Goal: Task Accomplishment & Management: Manage account settings

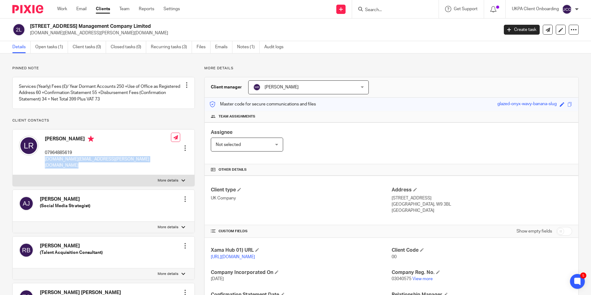
scroll to position [93, 0]
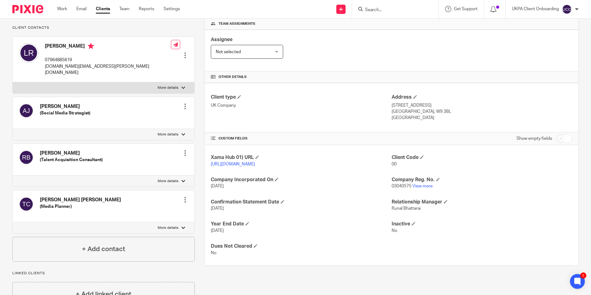
click at [398, 188] on span "03040575" at bounding box center [402, 186] width 20 height 4
copy p "03040575"
click at [65, 71] on p "lara.romanelli.uk@gmail.com" at bounding box center [108, 69] width 126 height 13
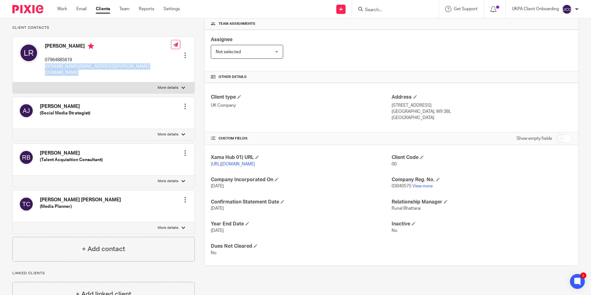
click at [65, 71] on p "lara.romanelli.uk@gmail.com" at bounding box center [108, 69] width 126 height 13
copy div "lara.romanelli.uk@gmail.com"
click at [66, 73] on p "lara.romanelli.uk@gmail.com" at bounding box center [108, 69] width 126 height 13
click at [63, 63] on p "07964885619" at bounding box center [108, 60] width 126 height 6
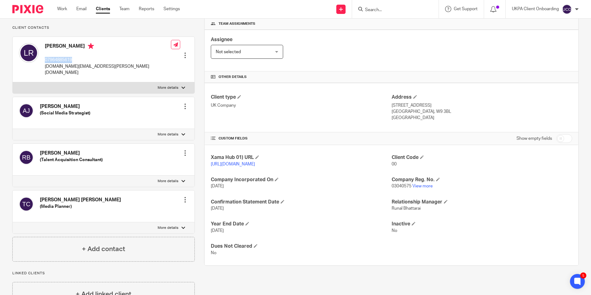
copy p "07964885619"
click at [88, 73] on p "lara.romanelli.uk@gmail.com" at bounding box center [108, 69] width 126 height 13
copy div "lara.romanelli.uk@gmail.com"
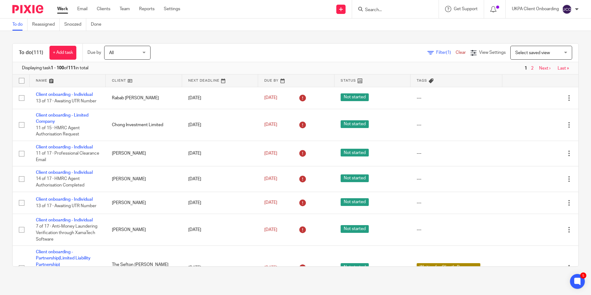
click at [381, 9] on input "Search" at bounding box center [393, 10] width 56 height 6
drag, startPoint x: 381, startPoint y: 13, endPoint x: 384, endPoint y: 10, distance: 4.4
click at [381, 13] on form at bounding box center [398, 9] width 66 height 8
click at [384, 10] on input "Search" at bounding box center [393, 10] width 56 height 6
paste input "Becky chipere <beckchip@yahoo.co.uk>"
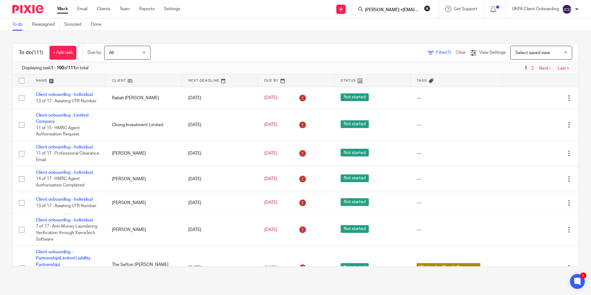
scroll to position [0, 26]
type input "Becky chipere <beckchip@yahoo.co.uk>"
click at [428, 8] on button "reset" at bounding box center [427, 8] width 6 height 6
click at [410, 9] on input "Search" at bounding box center [393, 10] width 56 height 6
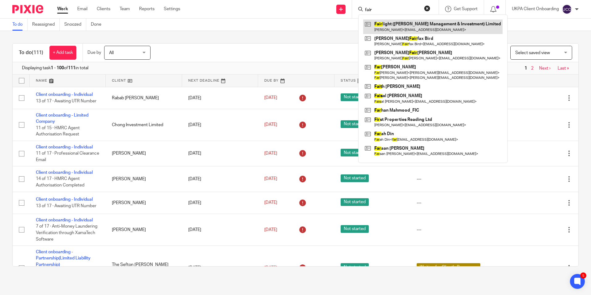
type input "fair"
click at [400, 23] on link at bounding box center [432, 26] width 139 height 14
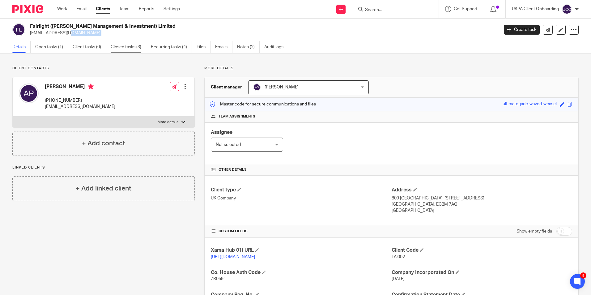
click at [137, 48] on link "Closed tasks (3)" at bounding box center [129, 47] width 36 height 12
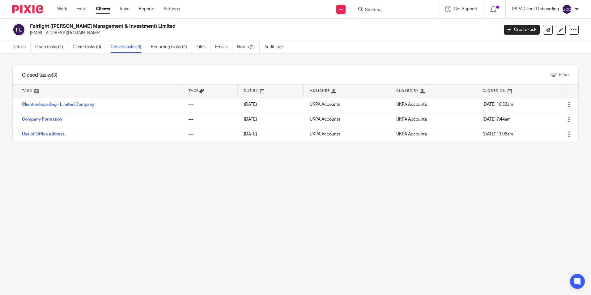
click at [54, 34] on p "tonypadgett1@gmail.com" at bounding box center [262, 33] width 465 height 6
drag, startPoint x: 0, startPoint y: 0, endPoint x: 54, endPoint y: 34, distance: 64.1
click at [54, 34] on p "tonypadgett1@gmail.com" at bounding box center [262, 33] width 465 height 6
click at [54, 9] on div "Work Email Clients Team Reports Settings Work Email Clients Team Reports Settin…" at bounding box center [120, 9] width 138 height 18
click at [57, 9] on div "Work Email Clients Team Reports Settings Work Email Clients Team Reports Settin…" at bounding box center [120, 9] width 138 height 18
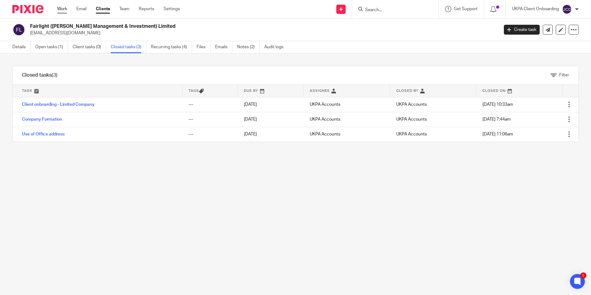
click at [62, 10] on link "Work" at bounding box center [62, 9] width 10 height 6
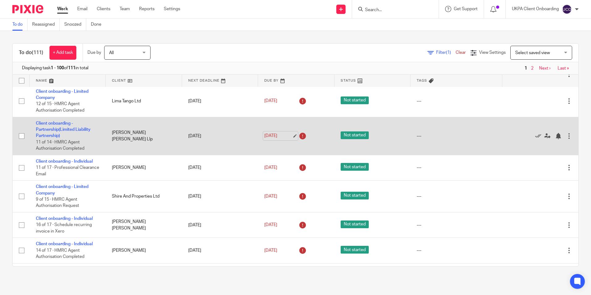
scroll to position [1020, 0]
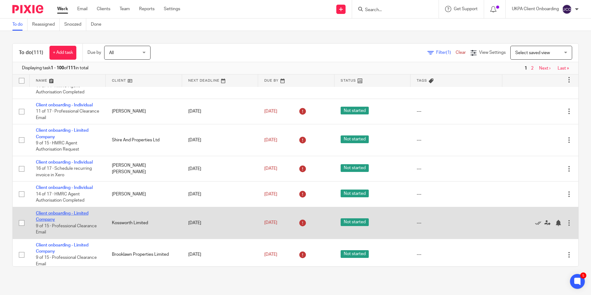
click at [70, 211] on link "Client onboarding - Limited Company" at bounding box center [62, 216] width 53 height 11
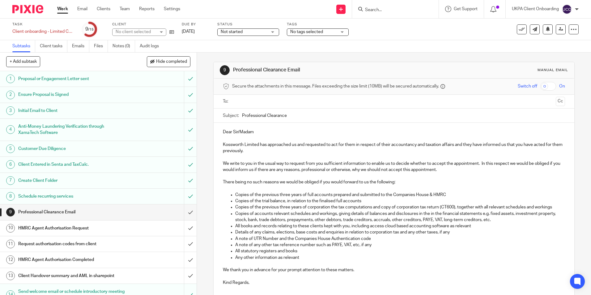
click at [47, 110] on h1 "Initial Email to Client" at bounding box center [71, 110] width 106 height 9
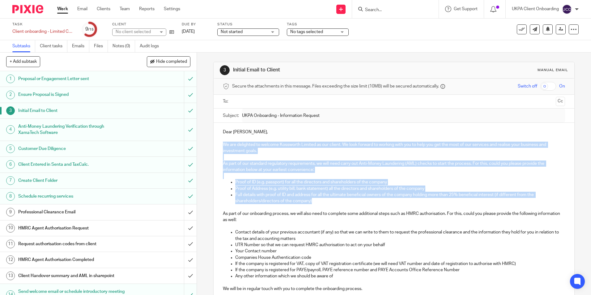
click at [322, 204] on div "Dear [PERSON_NAME], We are delighted to welcome Kossworth Limited as our client…" at bounding box center [394, 225] width 360 height 205
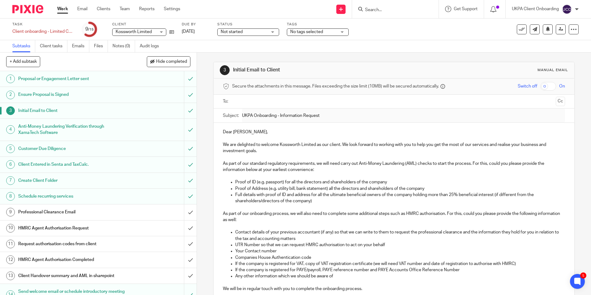
click at [377, 7] on input "Search" at bounding box center [393, 10] width 56 height 6
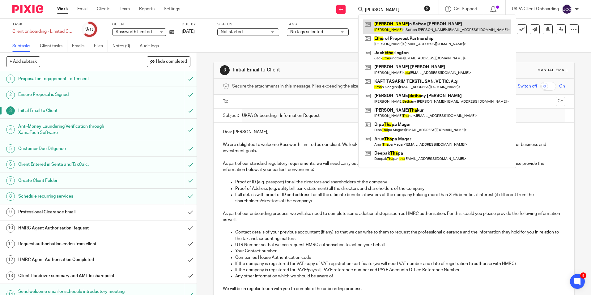
type input "etha"
click at [393, 25] on link at bounding box center [437, 26] width 148 height 14
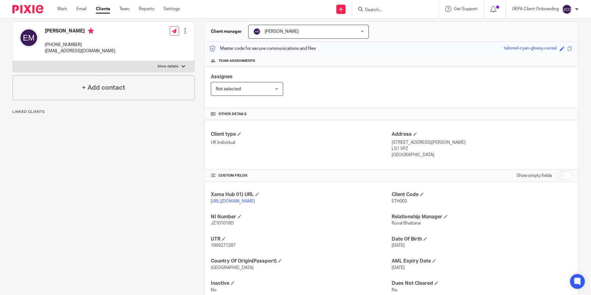
scroll to position [82, 0]
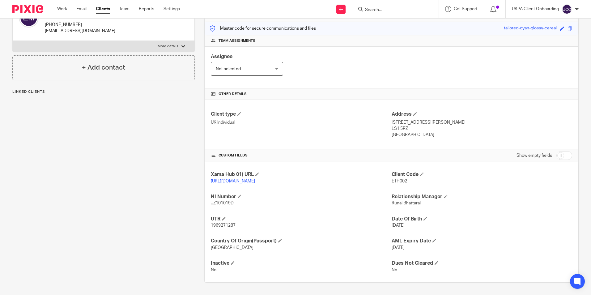
click at [224, 227] on span "1969271287" at bounding box center [223, 225] width 25 height 4
copy span "1969271287"
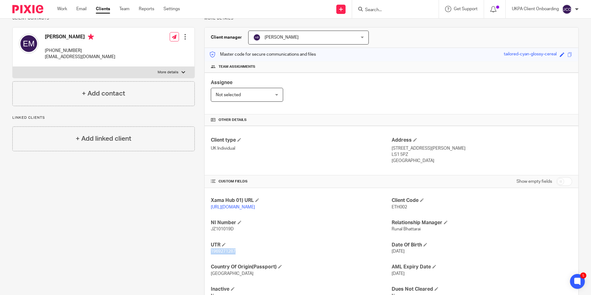
scroll to position [20, 0]
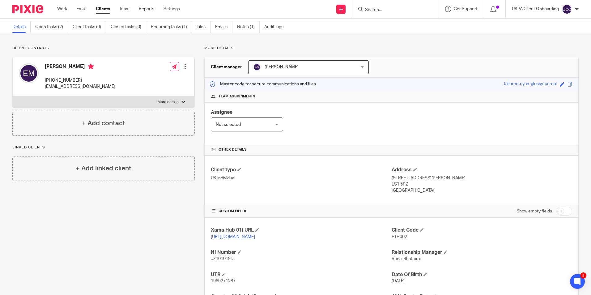
click at [402, 184] on p "LS1 5PZ" at bounding box center [482, 184] width 181 height 6
copy div "LS1 5PZ"
click at [399, 10] on input "Search" at bounding box center [393, 10] width 56 height 6
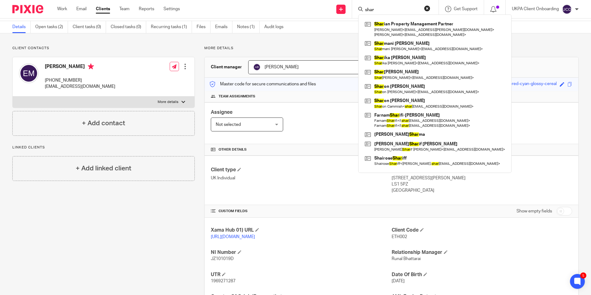
click at [399, 11] on input "shar" at bounding box center [393, 10] width 56 height 6
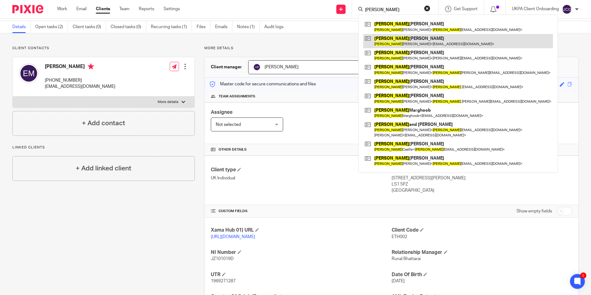
type input "[PERSON_NAME]"
click at [390, 37] on link at bounding box center [458, 41] width 190 height 14
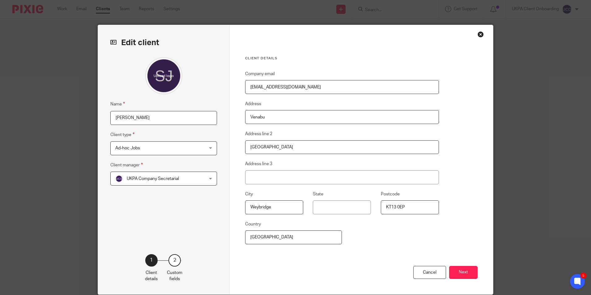
click at [166, 116] on input "[PERSON_NAME]" at bounding box center [163, 118] width 107 height 14
type input "[PERSON_NAME]"
click at [455, 273] on button "Next" at bounding box center [463, 272] width 28 height 13
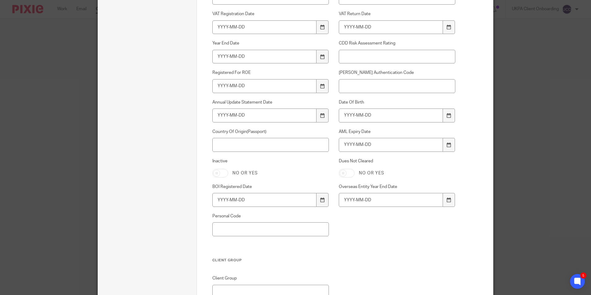
scroll to position [402, 0]
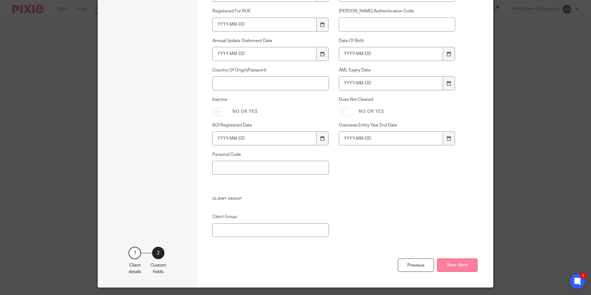
click at [457, 265] on button "Save client" at bounding box center [457, 264] width 41 height 13
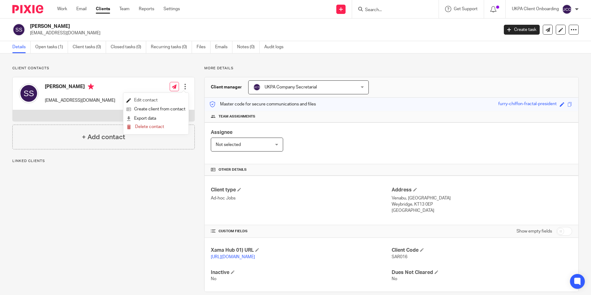
click at [161, 102] on link "Edit contact" at bounding box center [155, 100] width 59 height 9
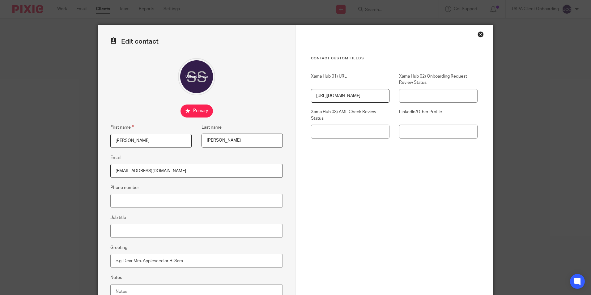
click at [160, 137] on input "[PERSON_NAME]" at bounding box center [150, 141] width 81 height 14
click at [160, 137] on input "Sarah Jayne Sharma" at bounding box center [150, 141] width 81 height 14
drag, startPoint x: 139, startPoint y: 140, endPoint x: 167, endPoint y: 143, distance: 28.0
click at [167, 143] on input "[PERSON_NAME]" at bounding box center [150, 141] width 81 height 14
type input "Sarah Jayne"
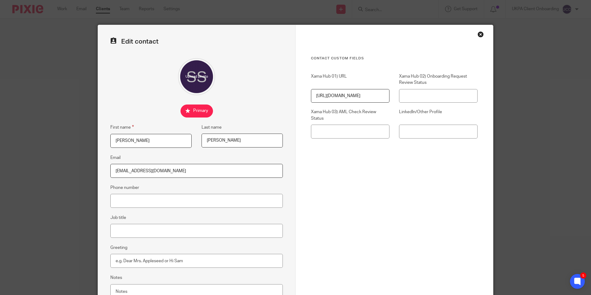
click at [232, 141] on input "Sharma" at bounding box center [242, 141] width 81 height 14
click at [232, 142] on input "Sharma" at bounding box center [242, 141] width 81 height 14
paste input "n"
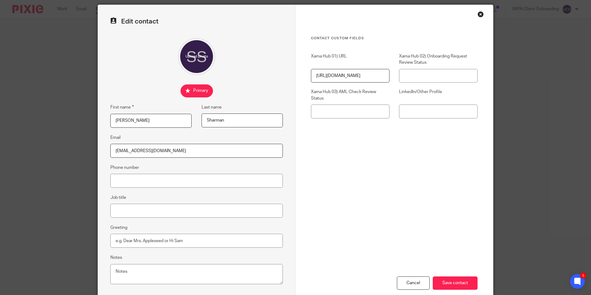
type input "Sharman"
click at [411, 204] on div "Cancel Save contact" at bounding box center [394, 253] width 167 height 105
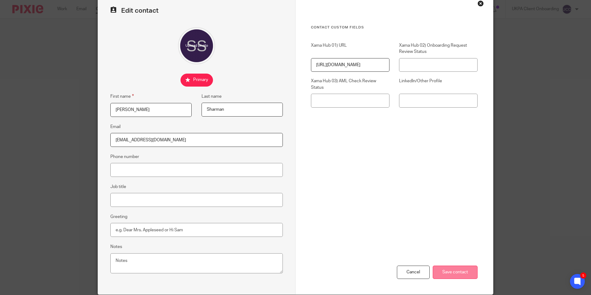
click at [449, 267] on input "Save contact" at bounding box center [455, 272] width 45 height 13
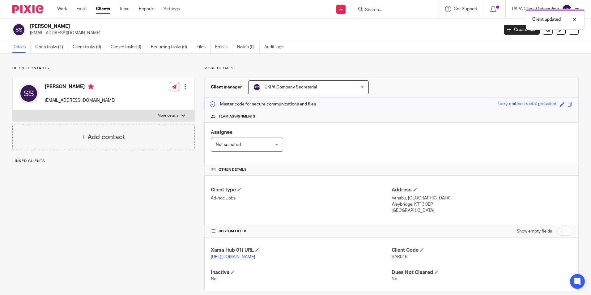
click at [74, 23] on h2 "[PERSON_NAME]" at bounding box center [216, 26] width 372 height 6
copy div "[PERSON_NAME]"
click at [397, 11] on input "Search" at bounding box center [393, 10] width 56 height 6
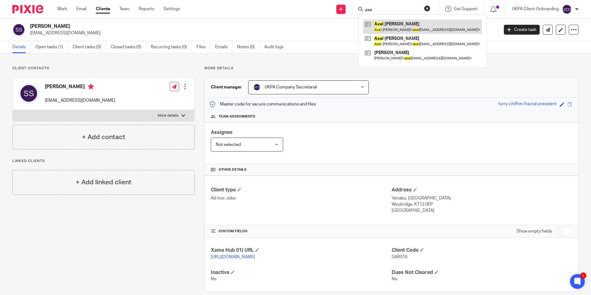
type input "axe"
click at [398, 25] on link at bounding box center [422, 26] width 119 height 14
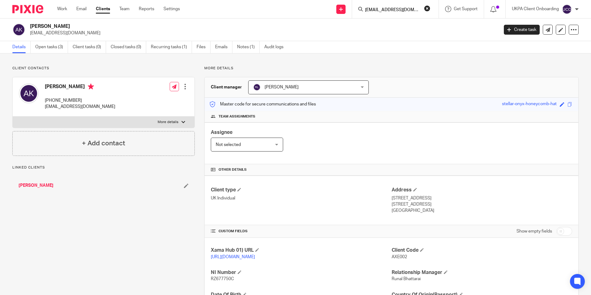
scroll to position [0, 3]
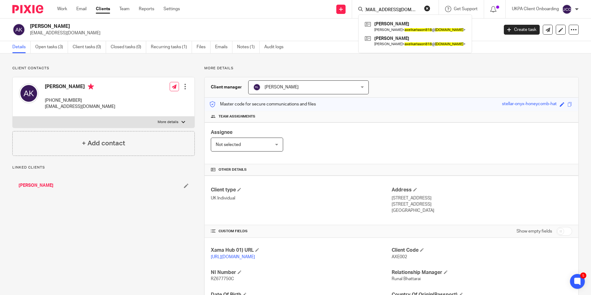
type input "axelkarlsson818@gmail.com"
drag, startPoint x: 427, startPoint y: 7, endPoint x: 388, endPoint y: 10, distance: 39.4
click at [427, 7] on button "reset" at bounding box center [427, 8] width 6 height 6
click at [379, 11] on input "Search" at bounding box center [393, 10] width 56 height 6
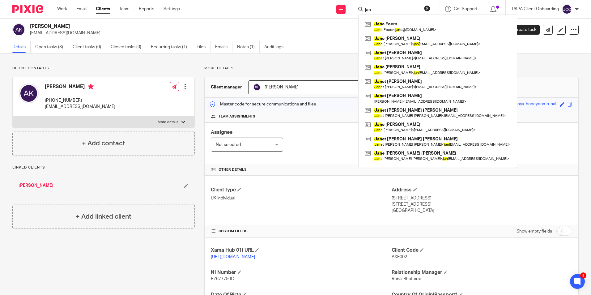
type input "jan"
click at [382, 8] on input "jan" at bounding box center [393, 10] width 56 height 6
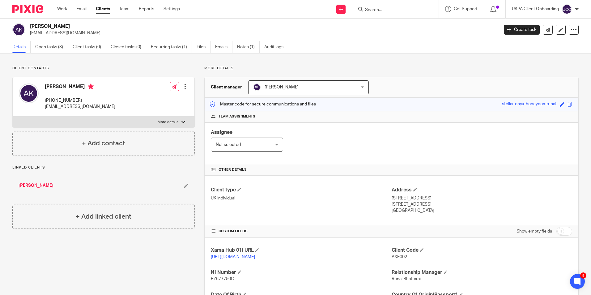
click at [381, 15] on div at bounding box center [395, 9] width 87 height 18
paste input "miguelmaiala01@gmail.com>"
click at [380, 9] on input "miguelmaiala01@gmail.com>" at bounding box center [393, 10] width 56 height 6
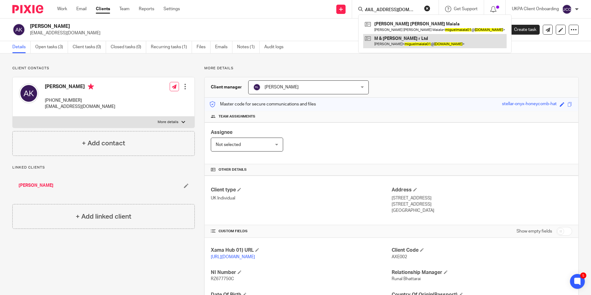
type input "miguelmaiala01@gmail.com>"
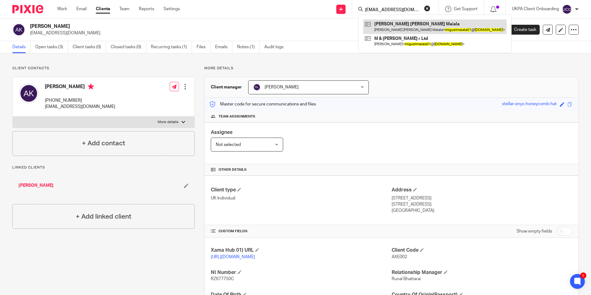
click at [386, 24] on link at bounding box center [434, 26] width 143 height 14
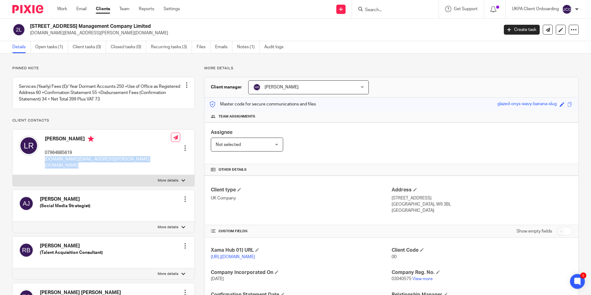
scroll to position [93, 0]
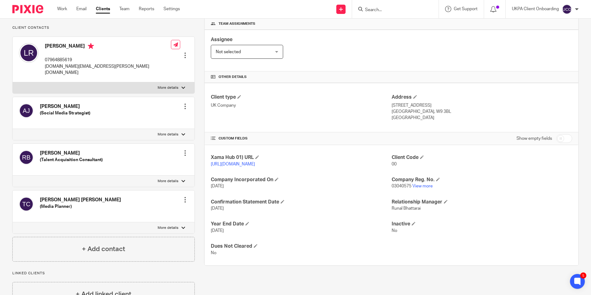
click at [393, 188] on span "03040575" at bounding box center [402, 186] width 20 height 4
copy p "03040575"
click at [77, 73] on p "lara.romanelli.uk@gmail.com" at bounding box center [108, 69] width 126 height 13
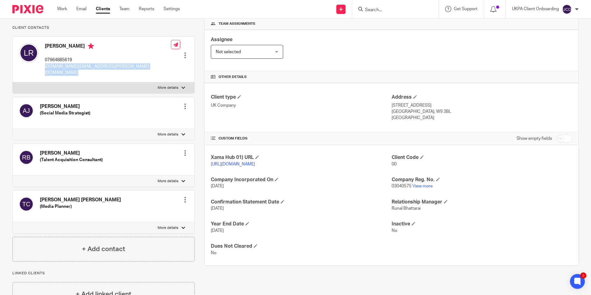
click at [77, 73] on p "lara.romanelli.uk@gmail.com" at bounding box center [108, 69] width 126 height 13
copy div "lara.romanelli.uk@gmail.com"
click at [65, 63] on p "07964885619" at bounding box center [108, 60] width 126 height 6
copy p "07964885619"
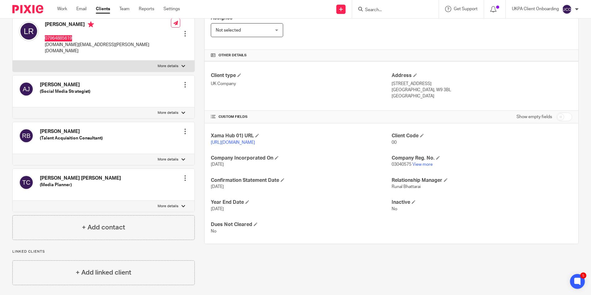
scroll to position [117, 0]
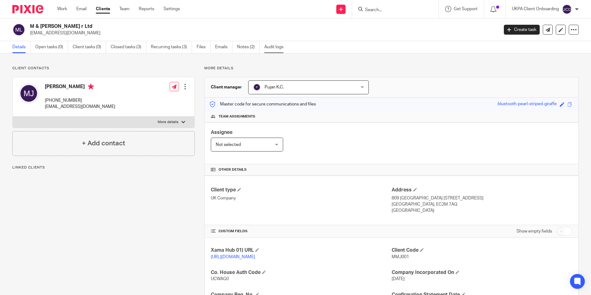
click at [271, 47] on link "Audit logs" at bounding box center [276, 47] width 24 height 12
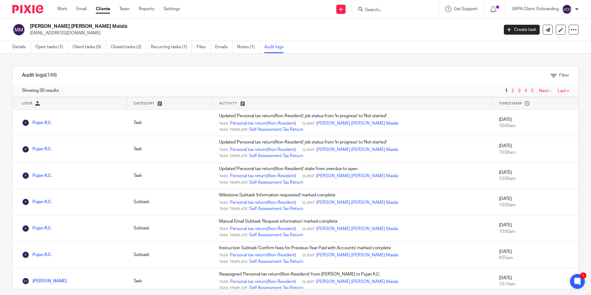
click at [373, 8] on input "Search" at bounding box center [393, 10] width 56 height 6
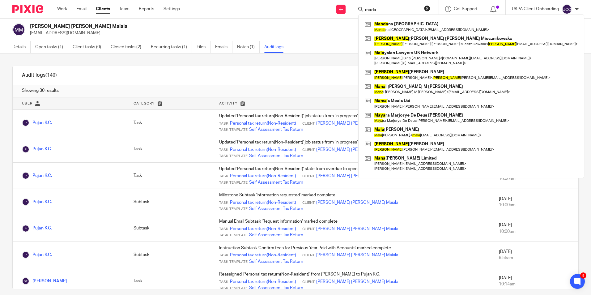
type input "mada"
click at [105, 9] on link "Clients" at bounding box center [103, 9] width 14 height 6
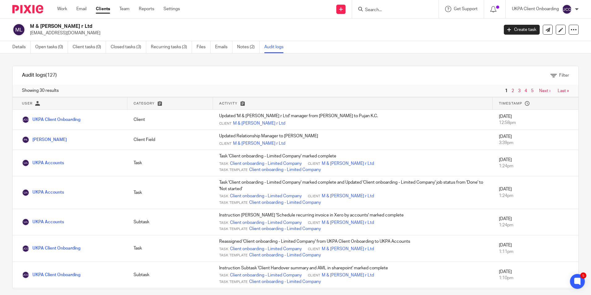
click at [387, 6] on form at bounding box center [398, 9] width 66 height 8
click at [388, 9] on input "Search" at bounding box center [393, 10] width 56 height 6
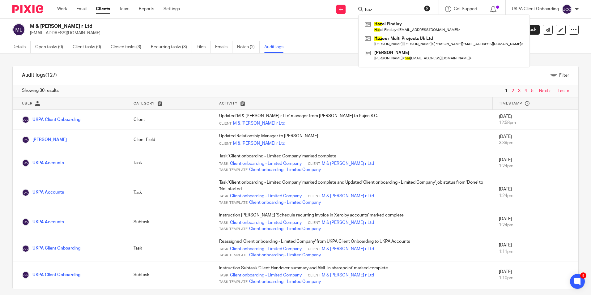
click at [407, 8] on input "haz" at bounding box center [393, 10] width 56 height 6
click at [381, 8] on input "haz" at bounding box center [393, 10] width 56 height 6
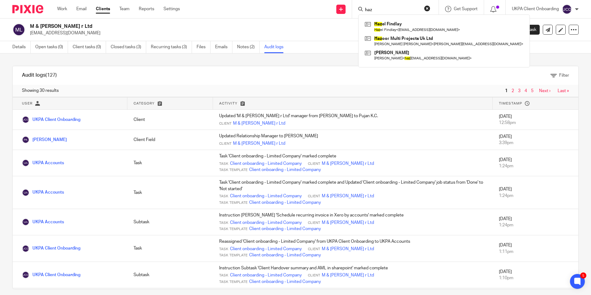
click at [383, 12] on input "haz" at bounding box center [393, 10] width 56 height 6
click at [384, 11] on input "haz" at bounding box center [393, 10] width 56 height 6
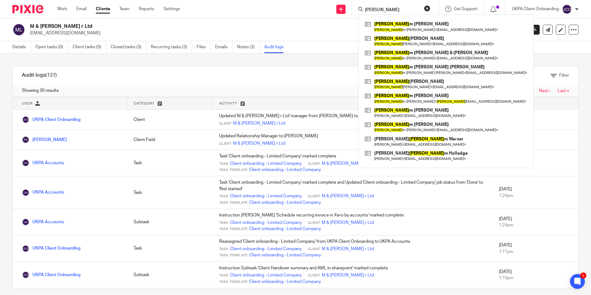
click at [384, 9] on input "willia" at bounding box center [393, 10] width 56 height 6
click at [383, 8] on input "ho willi" at bounding box center [393, 10] width 56 height 6
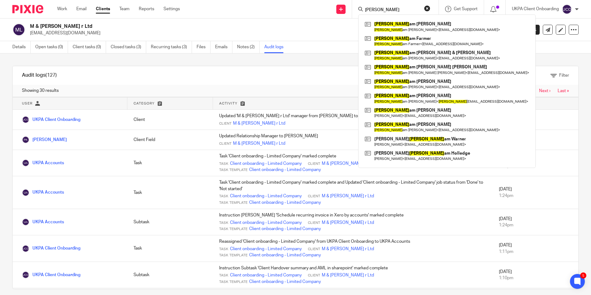
click at [383, 8] on input "ho willi" at bounding box center [393, 10] width 56 height 6
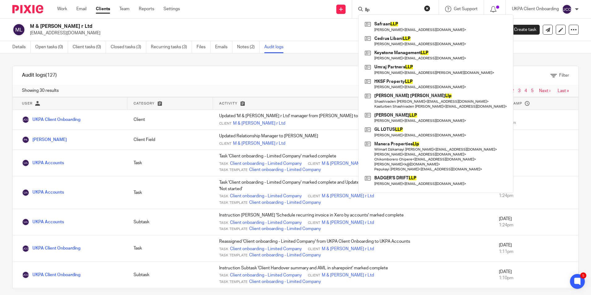
click at [402, 8] on input "llp" at bounding box center [393, 10] width 56 height 6
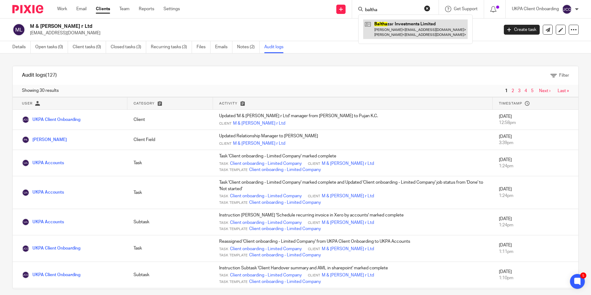
type input "baltha"
click at [387, 25] on link at bounding box center [415, 28] width 105 height 19
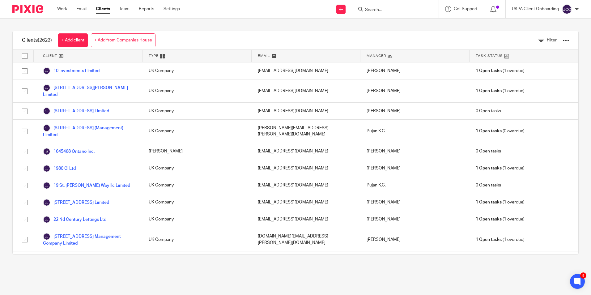
click at [123, 41] on link "+ Add from Companies House" at bounding box center [123, 40] width 65 height 14
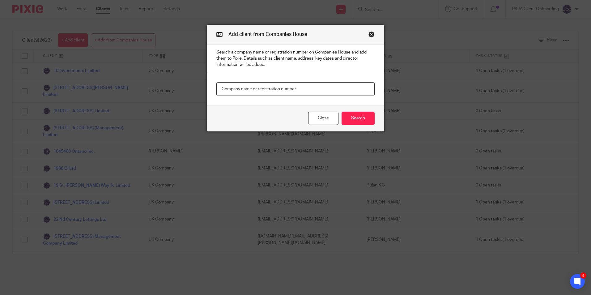
click at [267, 91] on input "text" at bounding box center [295, 89] width 158 height 14
paste input "16777988"
type input "16777988"
click at [356, 117] on button "Search" at bounding box center [358, 118] width 33 height 13
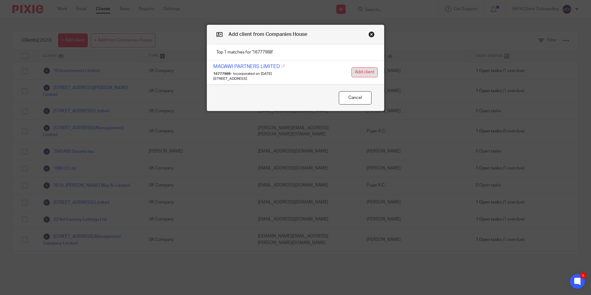
click at [368, 70] on button "Add client" at bounding box center [365, 72] width 26 height 10
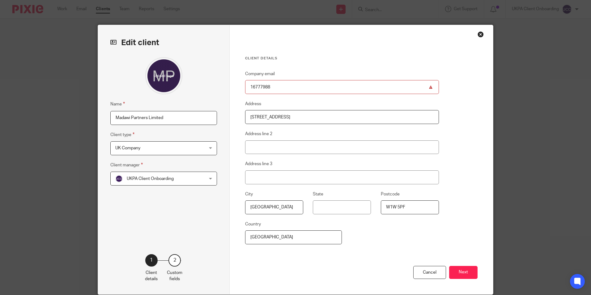
drag, startPoint x: 0, startPoint y: 0, endPoint x: 287, endPoint y: 87, distance: 300.2
click at [287, 87] on input "16777988" at bounding box center [342, 87] width 194 height 14
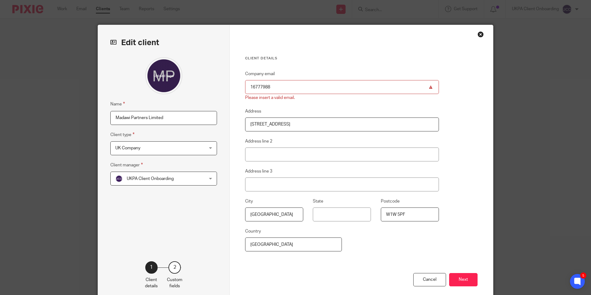
click at [288, 91] on input "16777988" at bounding box center [342, 87] width 194 height 14
paste input "Khizr Zahir <khizr.zahir@googlemail.com>"
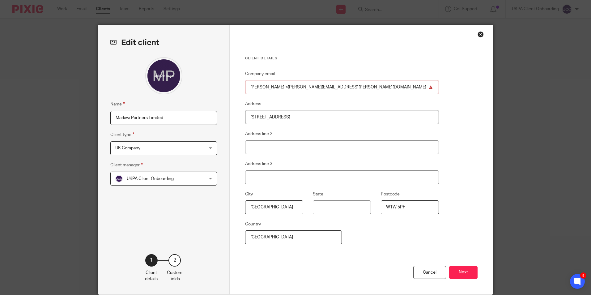
click at [273, 87] on input "Khizr Zahir <khizr.zahir@googlemail.com" at bounding box center [342, 87] width 194 height 14
type input "khizr.zahir@googlemail.com"
click at [473, 269] on button "Next" at bounding box center [463, 272] width 28 height 13
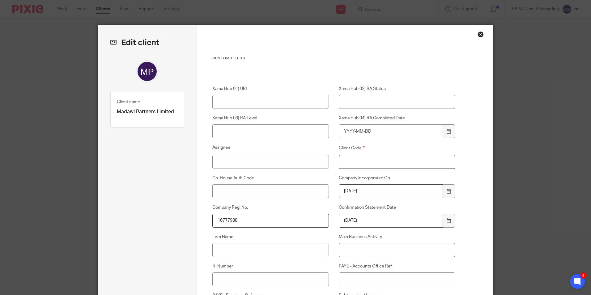
click at [364, 159] on input "Client Code" at bounding box center [397, 162] width 117 height 14
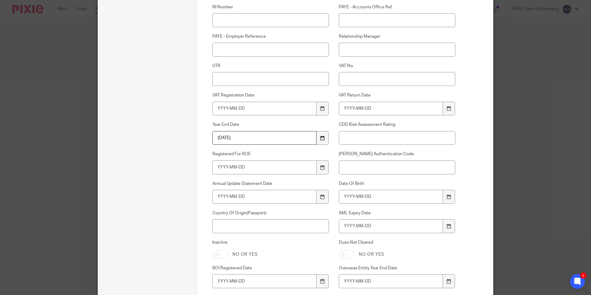
scroll to position [247, 0]
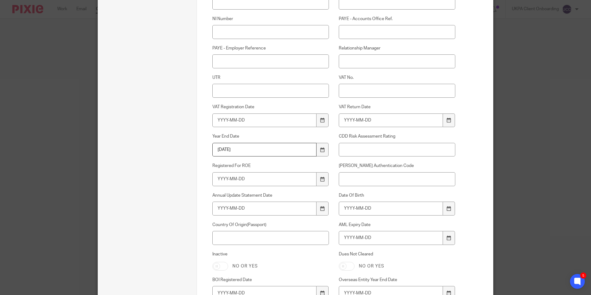
type input "00"
click at [359, 64] on input "Relationship Manager" at bounding box center [397, 61] width 117 height 14
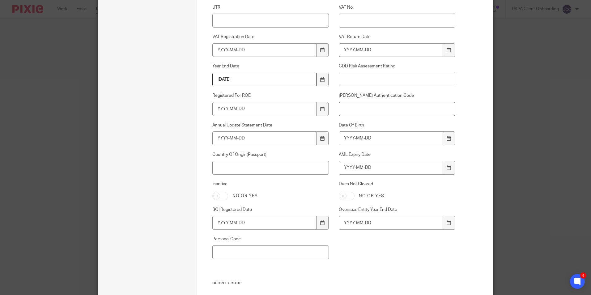
scroll to position [419, 0]
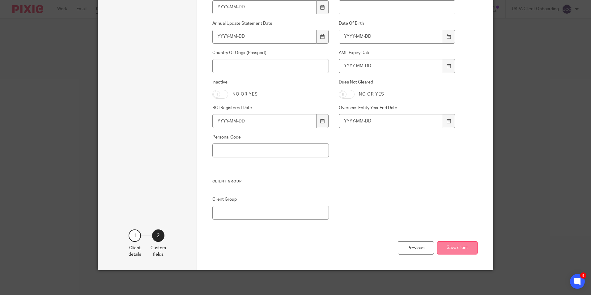
type input "Runal Bhattarai"
click at [467, 247] on button "Save client" at bounding box center [457, 247] width 41 height 13
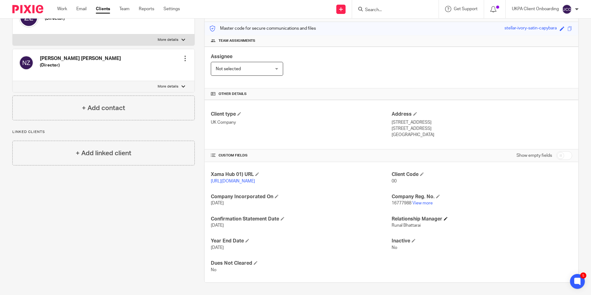
scroll to position [82, 0]
click at [420, 203] on link "View more" at bounding box center [422, 203] width 20 height 4
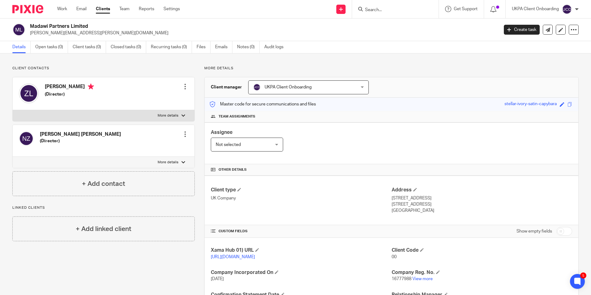
click at [329, 90] on span "UKPA Client Onboarding" at bounding box center [299, 87] width 92 height 13
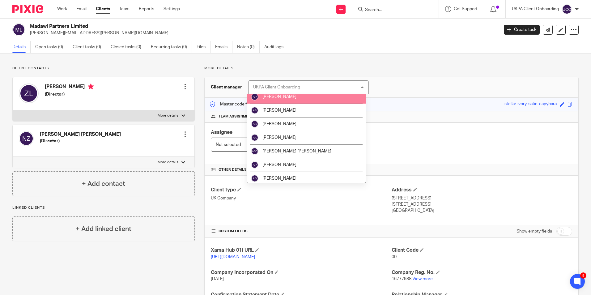
scroll to position [155, 0]
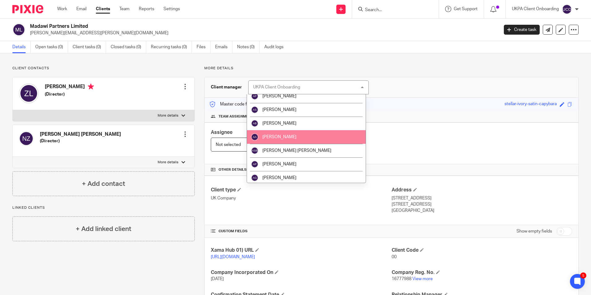
click at [278, 139] on span "[PERSON_NAME]" at bounding box center [279, 137] width 34 height 4
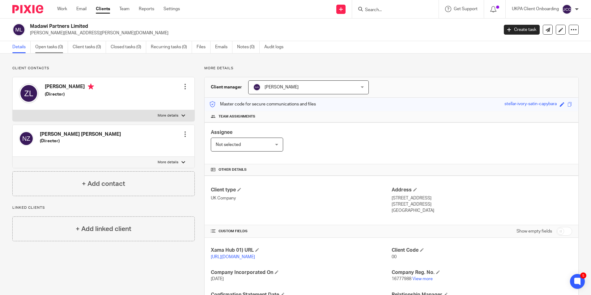
click at [59, 44] on link "Open tasks (0)" at bounding box center [51, 47] width 33 height 12
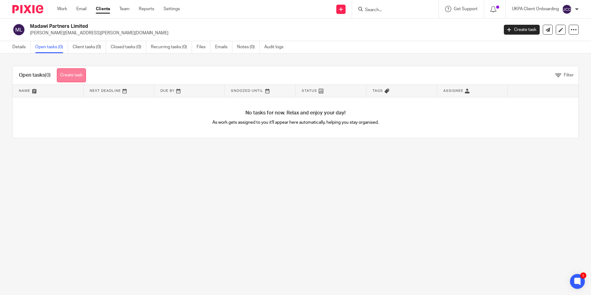
click at [77, 76] on link "Create task" at bounding box center [71, 75] width 29 height 14
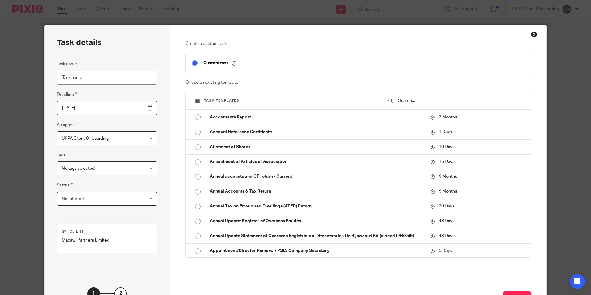
click at [411, 101] on input "text" at bounding box center [461, 100] width 127 height 7
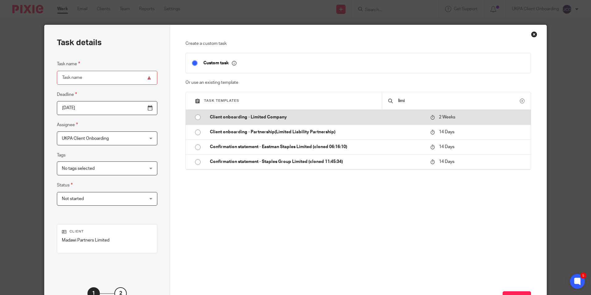
type input "limi"
click at [273, 119] on p "Client onboarding - Limited Company" at bounding box center [317, 117] width 214 height 6
type input "[DATE]"
type input "Client onboarding - Limited Company"
checkbox input "false"
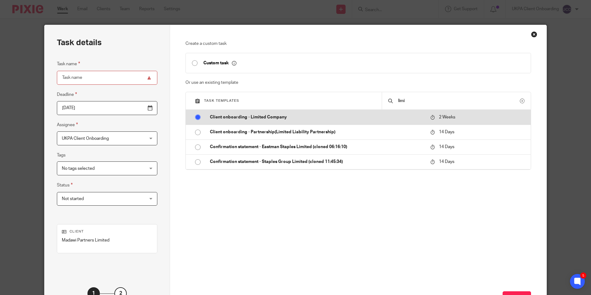
radio input "true"
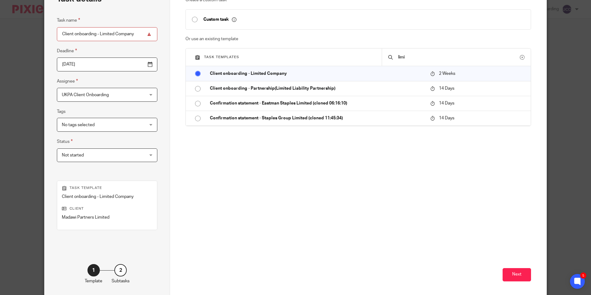
scroll to position [70, 0]
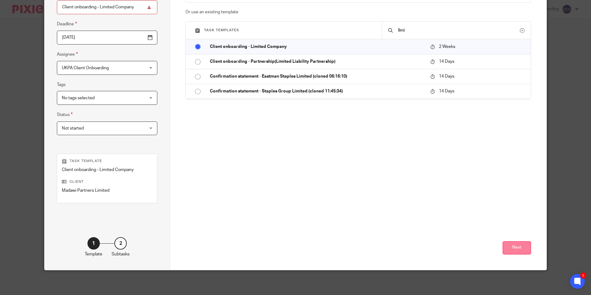
click at [515, 248] on button "Next" at bounding box center [517, 247] width 28 height 13
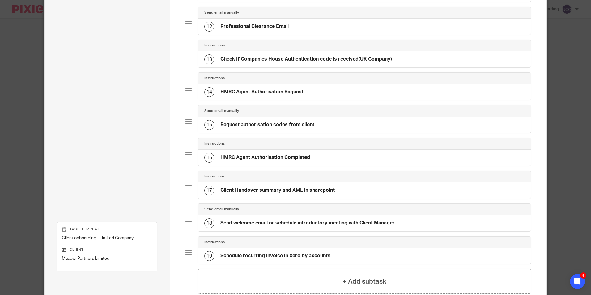
scroll to position [479, 0]
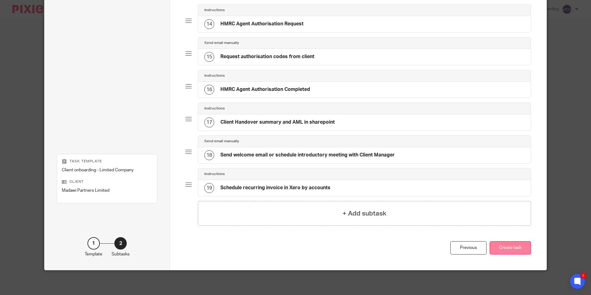
click at [522, 251] on button "Create task" at bounding box center [510, 247] width 41 height 13
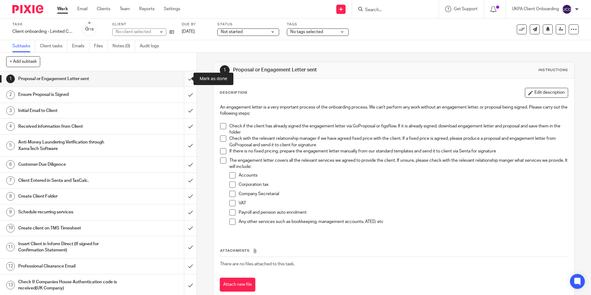
click at [185, 79] on input "submit" at bounding box center [98, 78] width 197 height 15
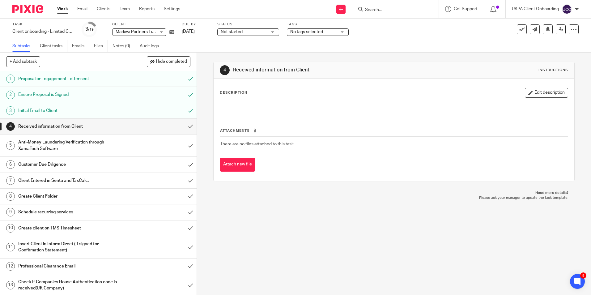
click at [389, 11] on input "Search" at bounding box center [393, 10] width 56 height 6
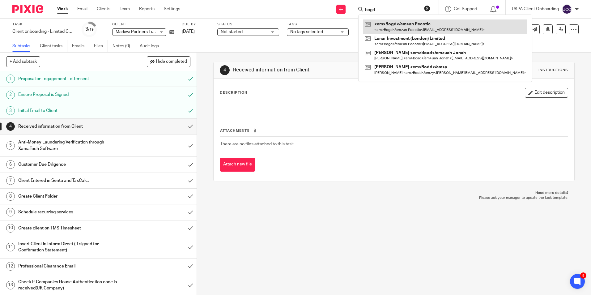
type input "bogd"
click at [395, 23] on link at bounding box center [445, 26] width 164 height 14
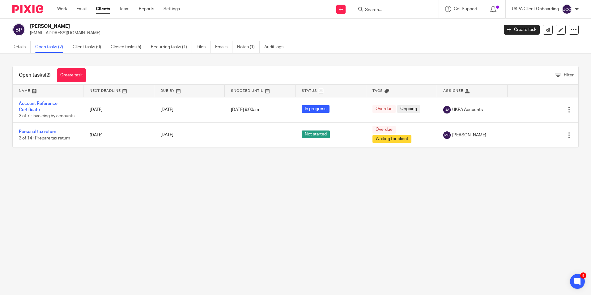
click at [375, 11] on input "Search" at bounding box center [393, 10] width 56 height 6
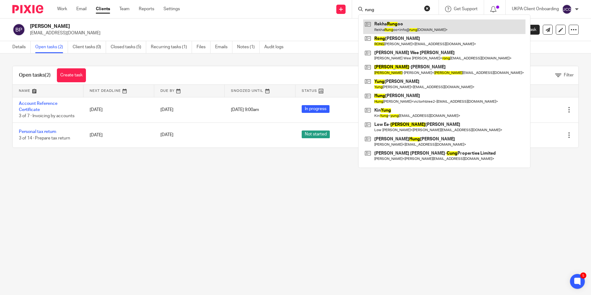
type input "rung"
click at [397, 20] on link at bounding box center [444, 26] width 162 height 14
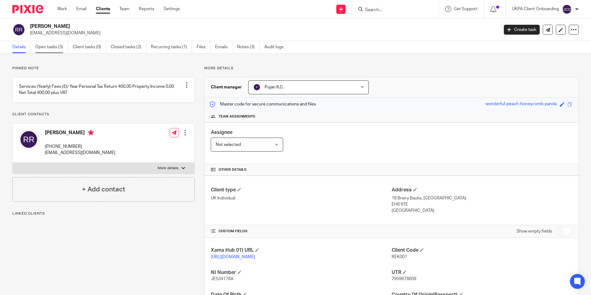
click at [53, 49] on link "Open tasks (3)" at bounding box center [51, 47] width 33 height 12
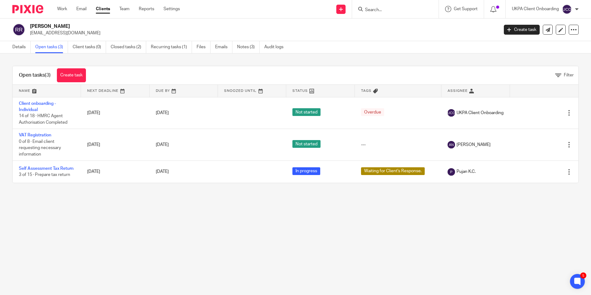
click at [378, 11] on input "Search" at bounding box center [393, 10] width 56 height 6
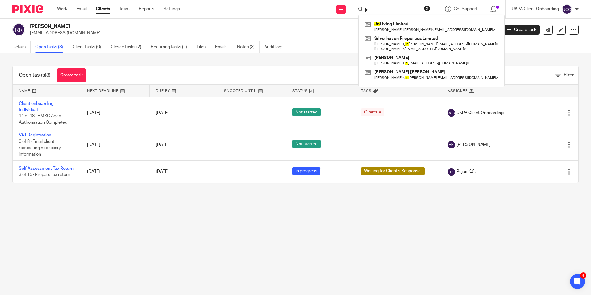
click at [388, 7] on input "jn" at bounding box center [393, 10] width 56 height 6
click at [389, 8] on input "jn" at bounding box center [393, 10] width 56 height 6
paste input "baboonhead@yahoo.com>"
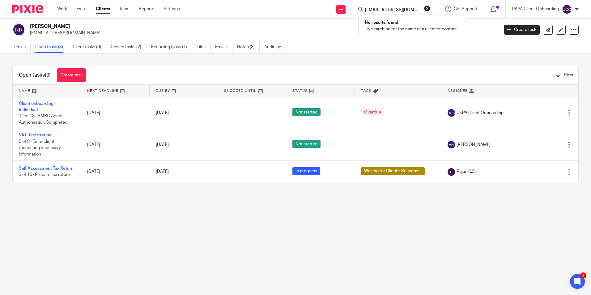
click at [419, 8] on input "baboonhead@yahoo.com" at bounding box center [393, 10] width 56 height 6
paste input "carl.mozo@gmail.com>"
type input "carl.mozo@gmail.com>"
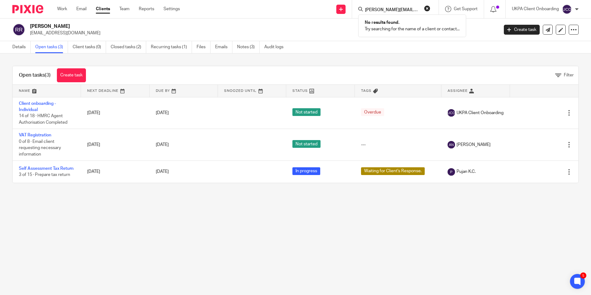
click at [429, 8] on button "reset" at bounding box center [427, 8] width 6 height 6
click at [409, 8] on input "Search" at bounding box center [393, 10] width 56 height 6
click at [390, 9] on input "carlos" at bounding box center [393, 10] width 56 height 6
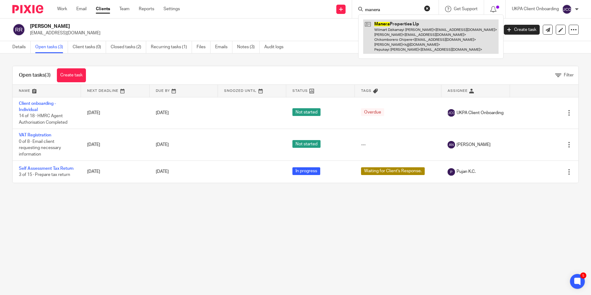
type input "manera"
click at [394, 27] on link at bounding box center [430, 36] width 135 height 34
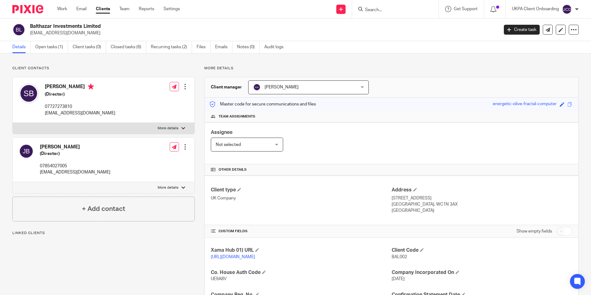
scroll to position [124, 0]
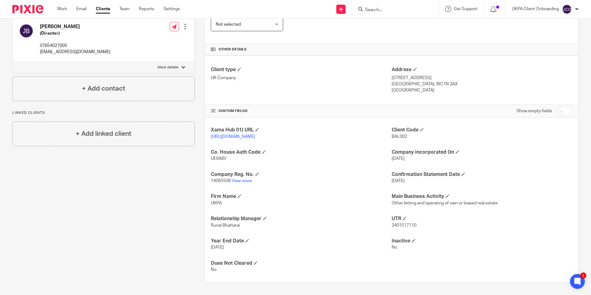
click at [394, 9] on input "Search" at bounding box center [393, 10] width 56 height 6
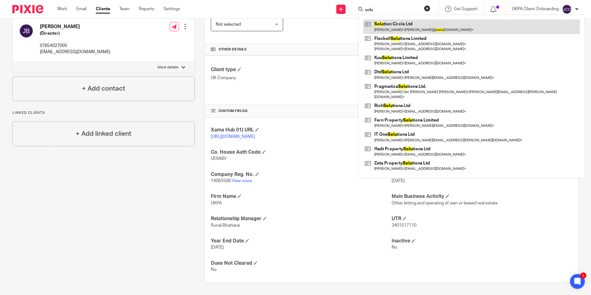
type input "solu"
click at [394, 33] on link at bounding box center [471, 26] width 217 height 14
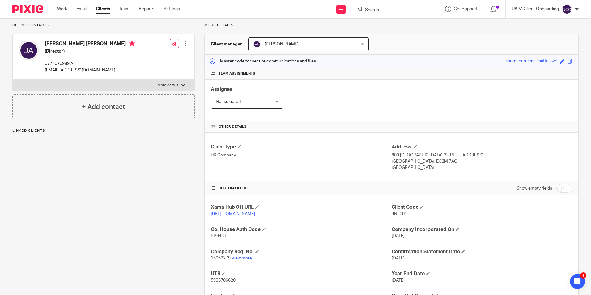
scroll to position [82, 0]
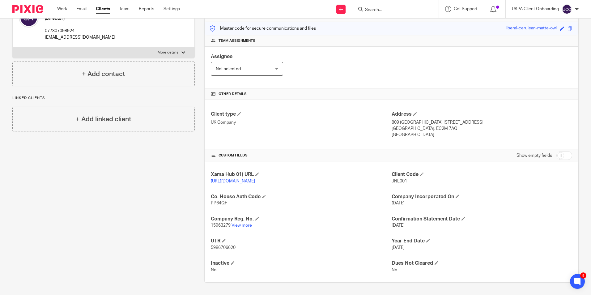
click at [409, 8] on input "Search" at bounding box center [393, 10] width 56 height 6
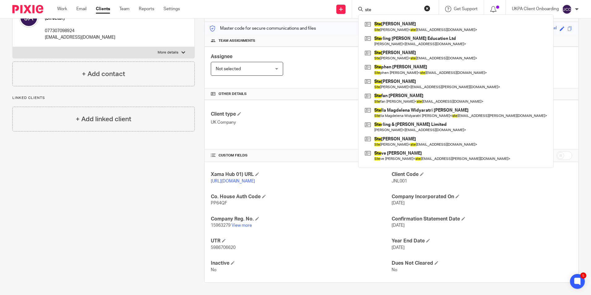
click at [396, 10] on input "ste" at bounding box center [393, 10] width 56 height 6
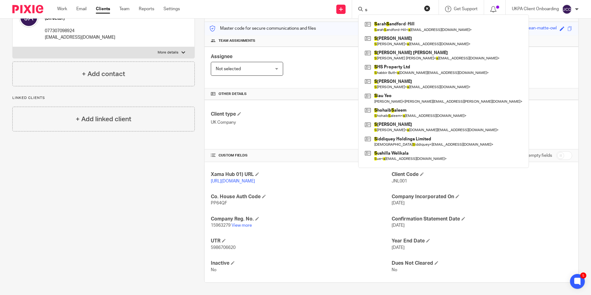
click at [377, 6] on form "s" at bounding box center [398, 9] width 66 height 8
click at [378, 8] on input "s" at bounding box center [393, 10] width 56 height 6
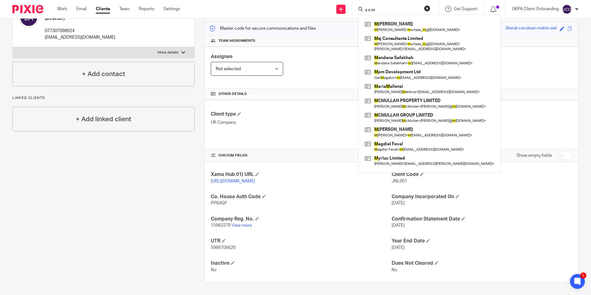
scroll to position [0, 0]
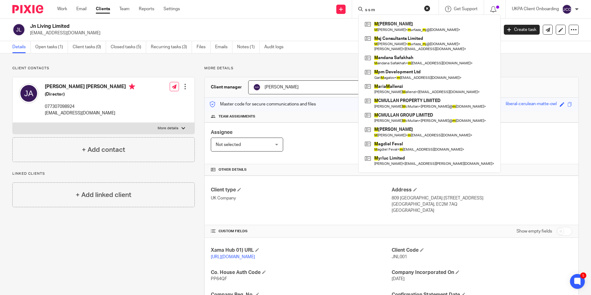
click at [390, 11] on input "s s m" at bounding box center [393, 10] width 56 height 6
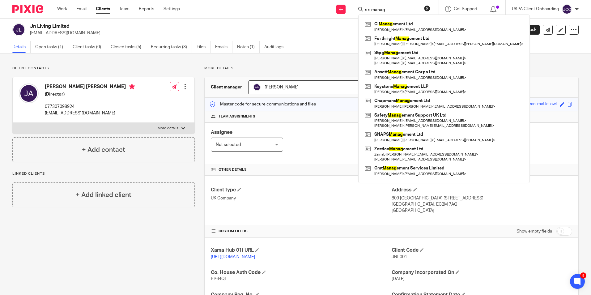
click at [395, 11] on input "s s manag" at bounding box center [393, 10] width 56 height 6
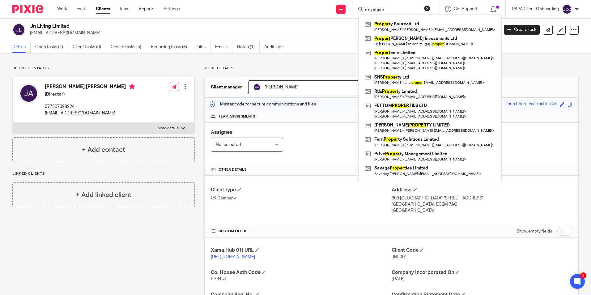
click at [394, 11] on input "s s proper" at bounding box center [393, 10] width 56 height 6
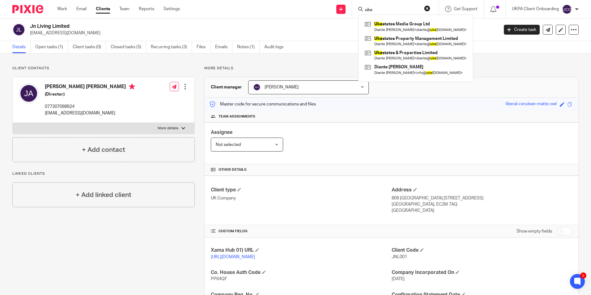
type input "uke"
click at [393, 55] on link at bounding box center [415, 55] width 105 height 14
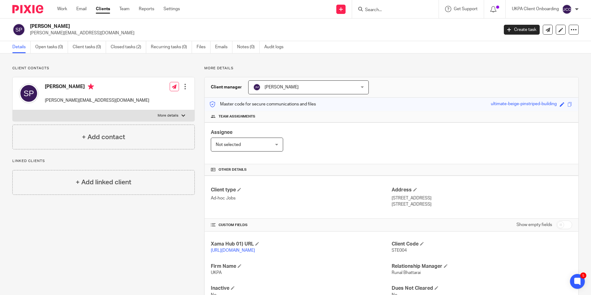
click at [383, 9] on input "Search" at bounding box center [393, 10] width 56 height 6
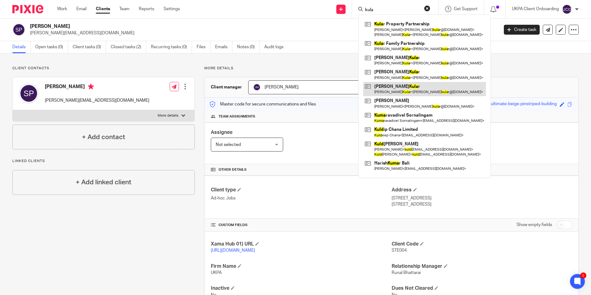
type input "kula"
click at [394, 83] on link at bounding box center [424, 89] width 123 height 14
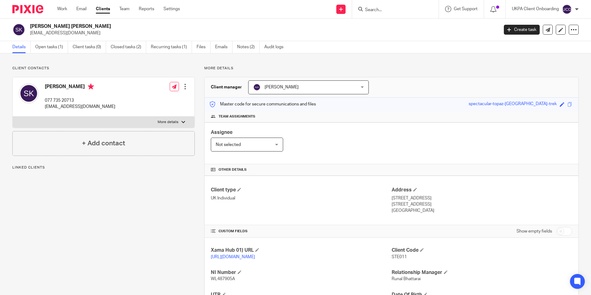
click at [68, 25] on h2 "[PERSON_NAME] [PERSON_NAME]" at bounding box center [216, 26] width 372 height 6
drag, startPoint x: 0, startPoint y: 0, endPoint x: 68, endPoint y: 25, distance: 72.9
click at [68, 25] on h2 "[PERSON_NAME] [PERSON_NAME]" at bounding box center [216, 26] width 372 height 6
copy div "[PERSON_NAME] [PERSON_NAME]"
click at [379, 11] on input "Search" at bounding box center [393, 10] width 56 height 6
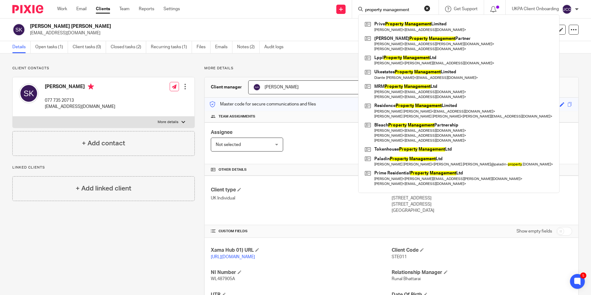
click at [414, 12] on input "property management" at bounding box center [393, 10] width 56 height 6
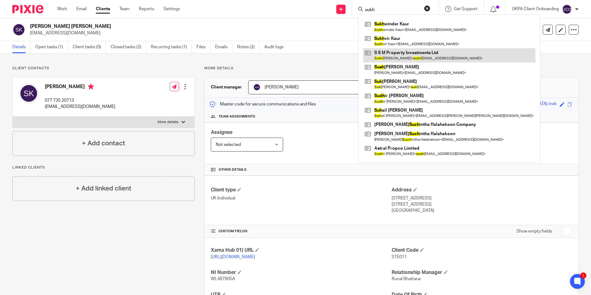
type input "sukh"
click at [390, 54] on link at bounding box center [449, 55] width 172 height 14
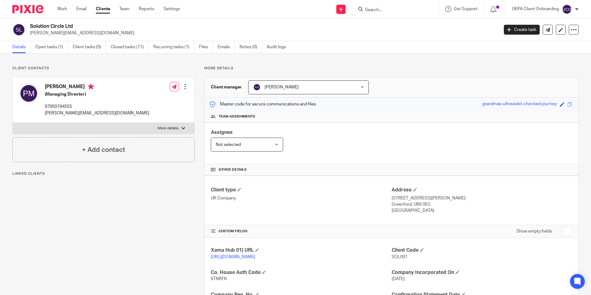
scroll to position [155, 0]
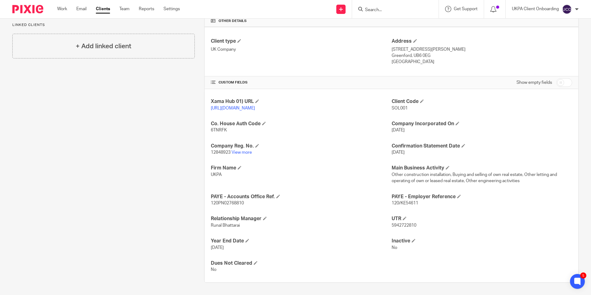
click at [386, 10] on input "Search" at bounding box center [393, 10] width 56 height 6
paste input "[EMAIL_ADDRESS][DOMAIN_NAME])"
type input "geoffsurtees64@gmail.com"
click at [343, 11] on link at bounding box center [340, 9] width 9 height 9
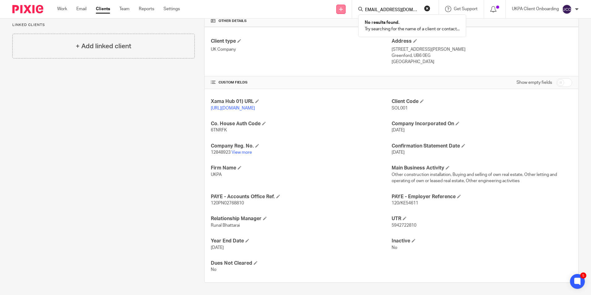
click at [343, 11] on link at bounding box center [340, 9] width 9 height 9
click at [343, 8] on link at bounding box center [340, 9] width 9 height 9
click at [338, 47] on link "Add client" at bounding box center [340, 47] width 38 height 9
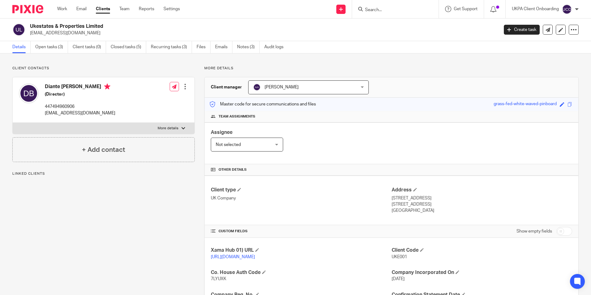
scroll to position [104, 0]
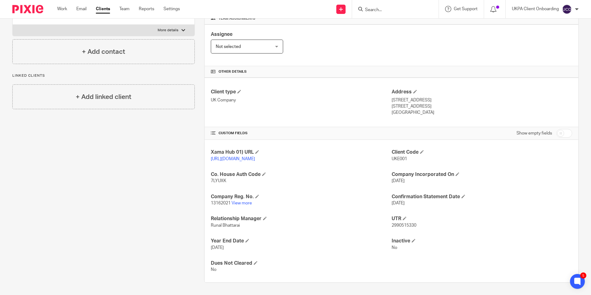
click at [392, 11] on input "Search" at bounding box center [393, 10] width 56 height 6
click at [404, 11] on input "[PERSON_NAME]" at bounding box center [393, 10] width 56 height 6
click at [404, 11] on input "carlos" at bounding box center [393, 10] width 56 height 6
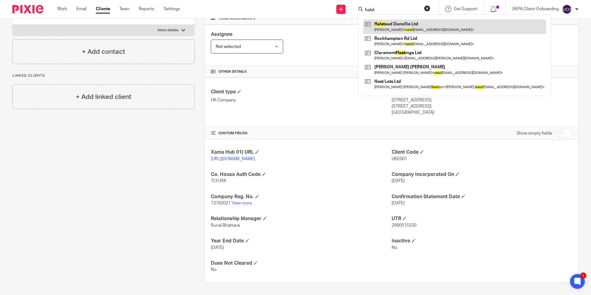
type input "halst"
click at [417, 23] on link at bounding box center [454, 26] width 183 height 14
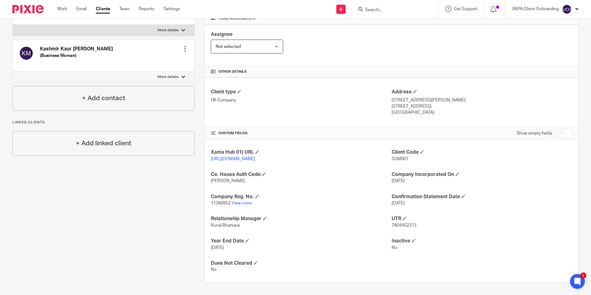
scroll to position [104, 0]
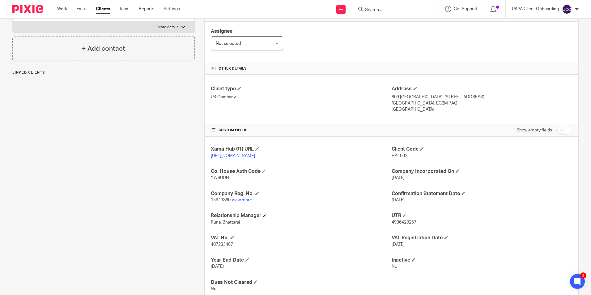
scroll to position [126, 0]
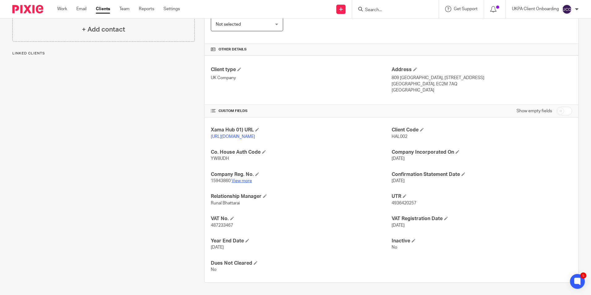
click at [246, 181] on link "View more" at bounding box center [242, 181] width 20 height 4
click at [385, 6] on form at bounding box center [398, 9] width 66 height 8
click at [384, 10] on input "Search" at bounding box center [393, 10] width 56 height 6
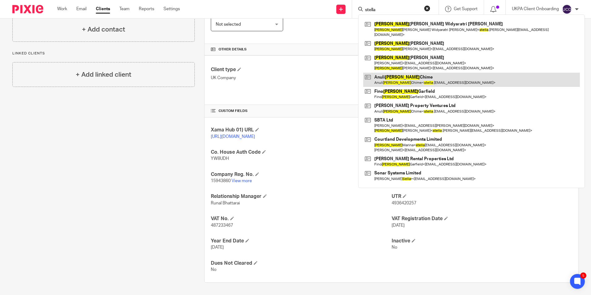
type input "stella"
click at [394, 73] on link at bounding box center [471, 80] width 217 height 14
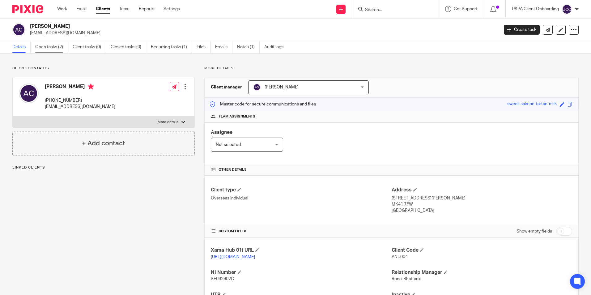
click at [48, 49] on link "Open tasks (2)" at bounding box center [51, 47] width 33 height 12
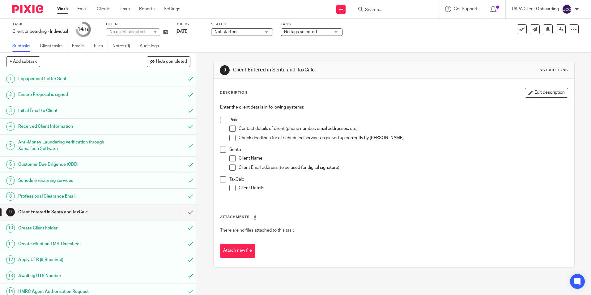
scroll to position [91, 0]
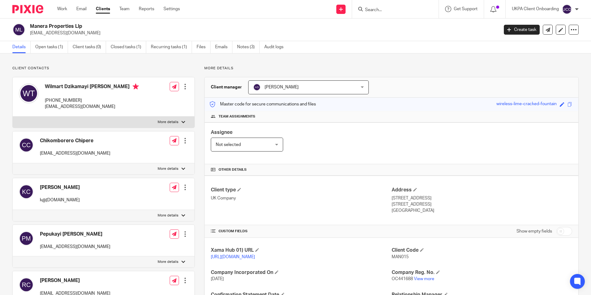
scroll to position [82, 0]
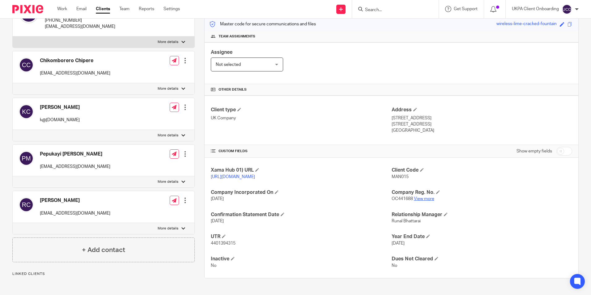
click at [417, 201] on link "View more" at bounding box center [424, 199] width 20 height 4
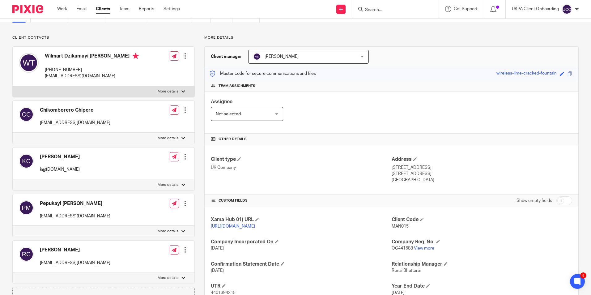
scroll to position [0, 0]
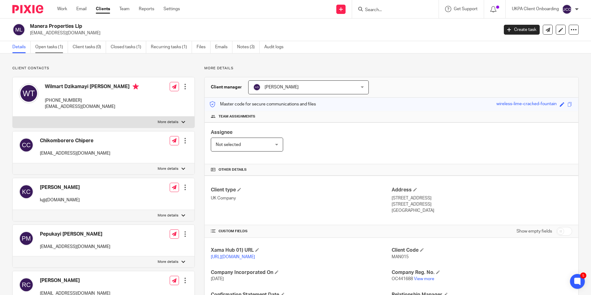
click at [48, 49] on link "Open tasks (1)" at bounding box center [51, 47] width 33 height 12
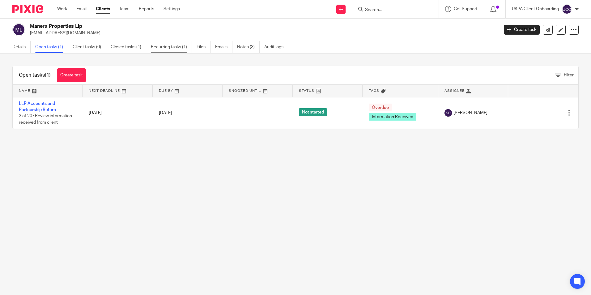
click at [168, 50] on link "Recurring tasks (1)" at bounding box center [171, 47] width 41 height 12
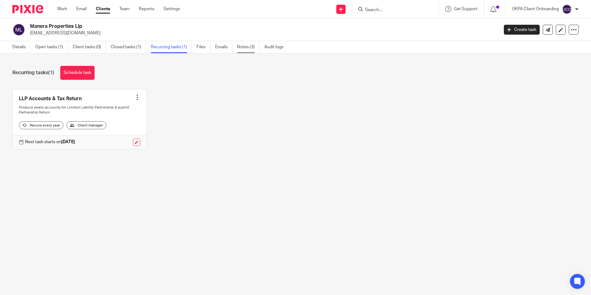
click at [248, 51] on link "Notes (3)" at bounding box center [248, 47] width 23 height 12
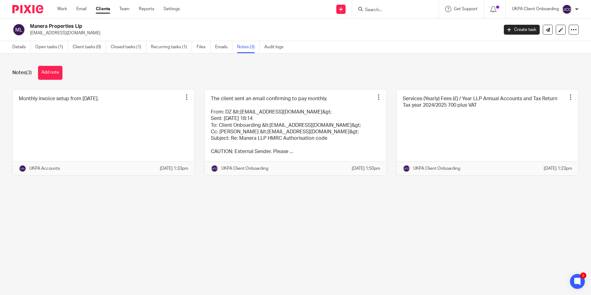
click at [380, 10] on input "Search" at bounding box center [393, 10] width 56 height 6
click at [387, 8] on input "Search" at bounding box center [393, 10] width 56 height 6
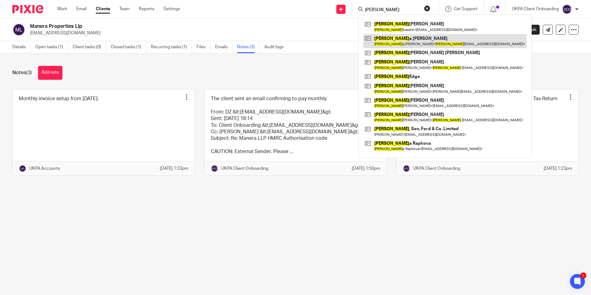
type input "[PERSON_NAME]"
click at [386, 40] on link at bounding box center [445, 41] width 164 height 14
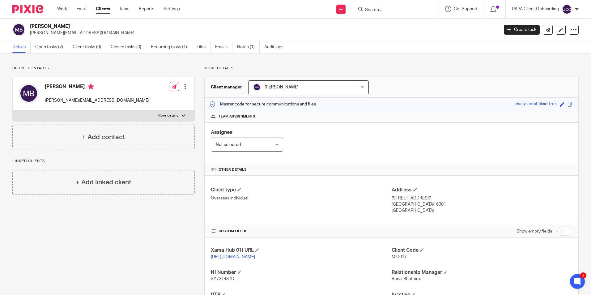
click at [390, 9] on input "Search" at bounding box center [393, 10] width 56 height 6
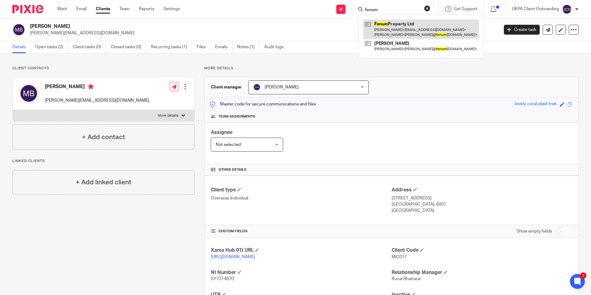
type input "fenum"
click at [388, 25] on link at bounding box center [421, 28] width 116 height 19
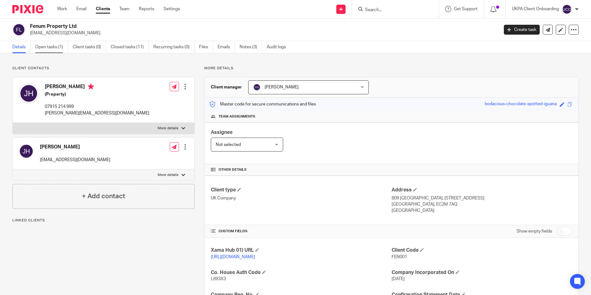
click at [62, 48] on link "Open tasks (1)" at bounding box center [51, 47] width 33 height 12
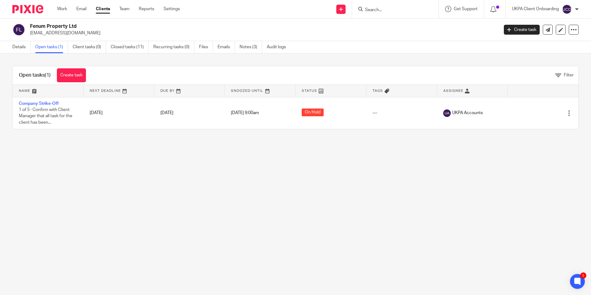
click at [379, 11] on input "Search" at bounding box center [393, 10] width 56 height 6
paste input "[EMAIL_ADDRESS][DOMAIN_NAME])"
type input "[EMAIL_ADDRESS][DOMAIN_NAME]"
click at [343, 13] on link at bounding box center [340, 9] width 9 height 9
click at [340, 51] on link "Add client" at bounding box center [340, 47] width 38 height 9
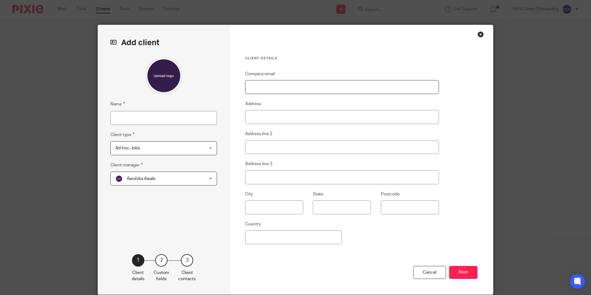
click at [267, 87] on input "Company email" at bounding box center [342, 87] width 194 height 14
paste input "ceorabb@gmail.com)"
type input "ceorabb@gmail.com"
click at [125, 121] on input "Name" at bounding box center [163, 118] width 107 height 14
paste input "[PERSON_NAME]"
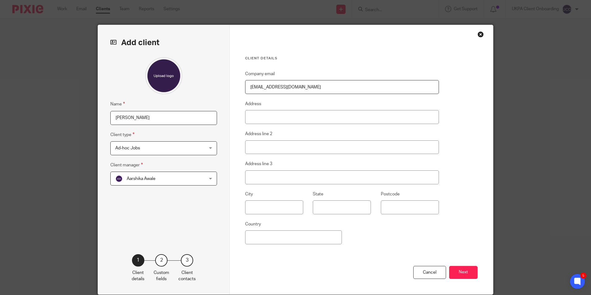
type input "[PERSON_NAME]"
click at [211, 176] on div "Aarshika Awale Aarshika Awale" at bounding box center [163, 179] width 107 height 14
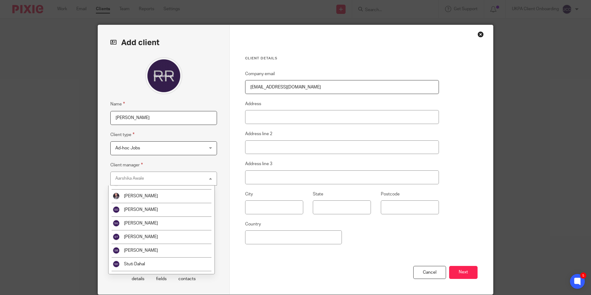
scroll to position [1087, 0]
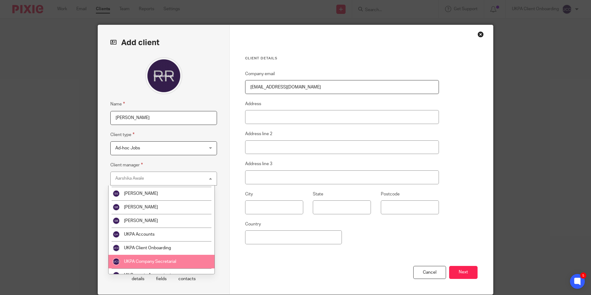
click at [164, 260] on span "UKPA Company Secretarial" at bounding box center [150, 261] width 52 height 4
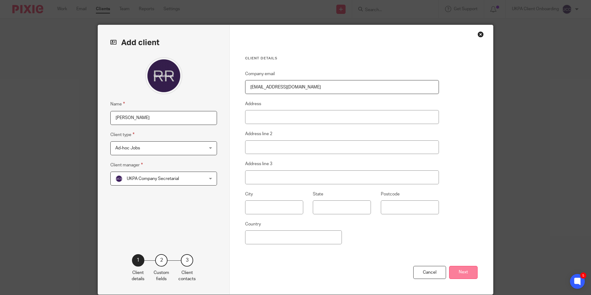
click at [474, 269] on button "Next" at bounding box center [463, 272] width 28 height 13
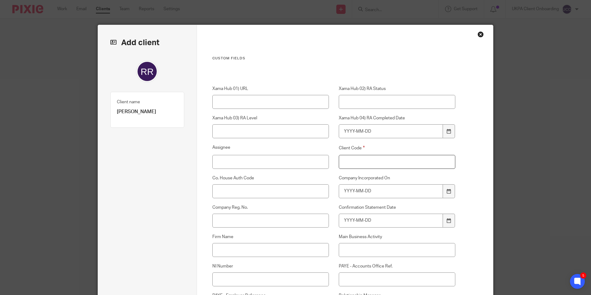
click at [372, 161] on input "Client Code" at bounding box center [397, 162] width 117 height 14
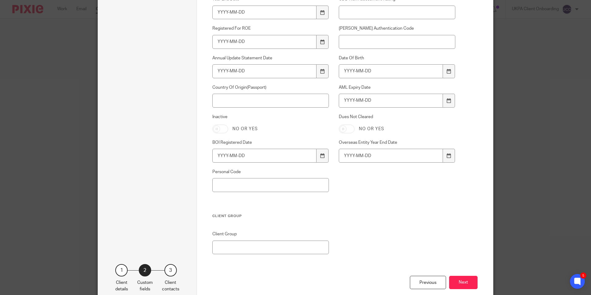
scroll to position [419, 0]
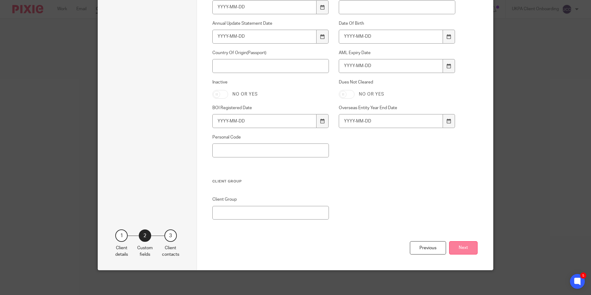
type input "00"
click at [453, 247] on button "Next" at bounding box center [463, 247] width 28 height 13
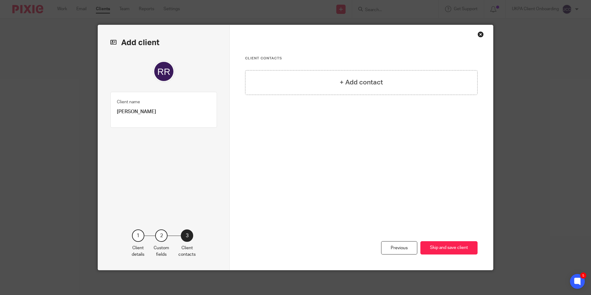
scroll to position [0, 0]
click at [445, 247] on button "Skip and save client" at bounding box center [448, 247] width 57 height 13
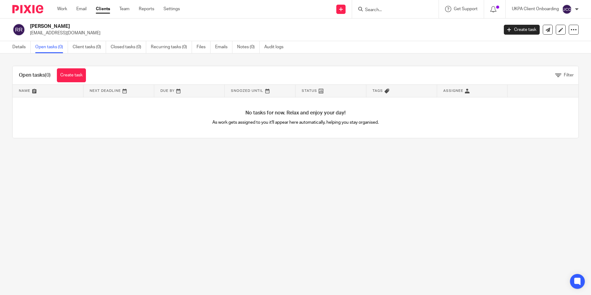
click at [79, 78] on link "Create task" at bounding box center [71, 75] width 29 height 14
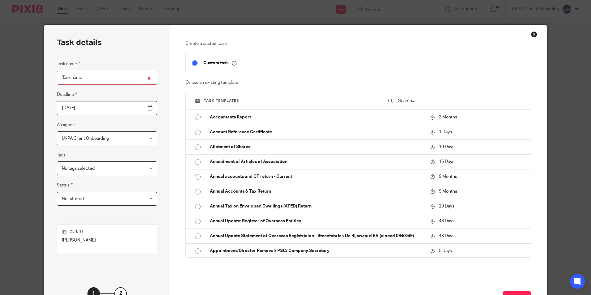
click at [410, 102] on input "text" at bounding box center [461, 100] width 127 height 7
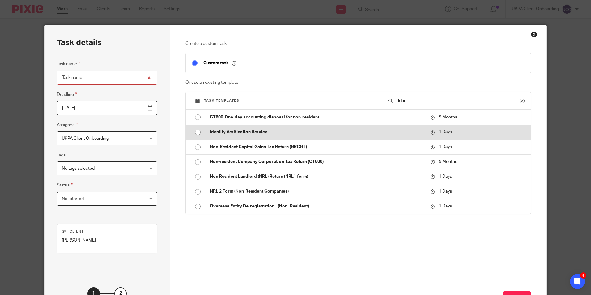
type input "iden"
click at [268, 132] on p "Identity Verification Service" at bounding box center [317, 132] width 214 height 6
type input "2025-10-14"
type input "Identity Verification Service"
checkbox input "false"
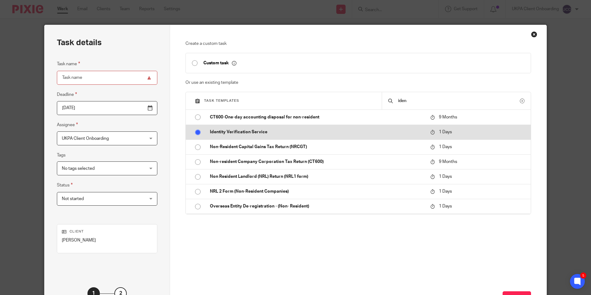
radio input "true"
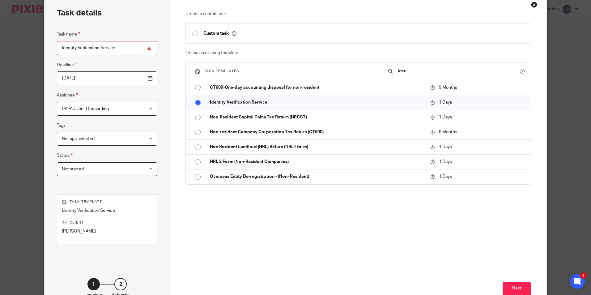
scroll to position [70, 0]
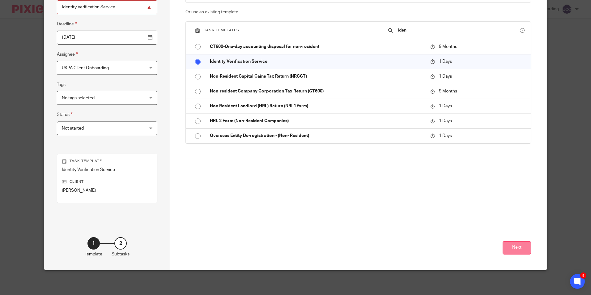
click at [523, 244] on button "Next" at bounding box center [517, 247] width 28 height 13
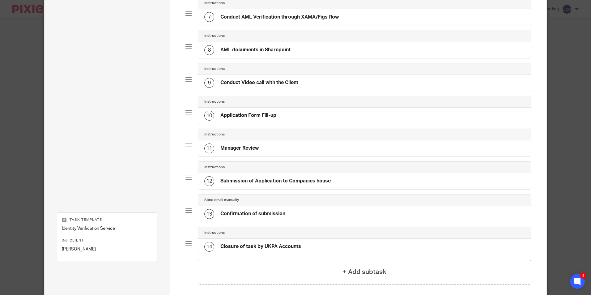
scroll to position [315, 0]
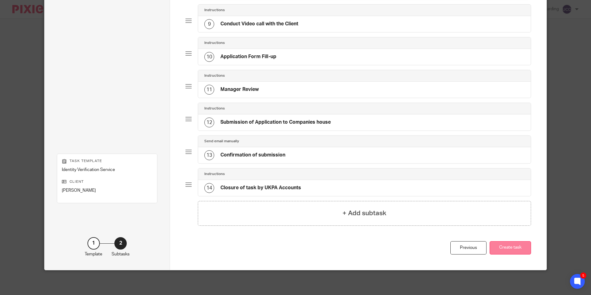
click at [506, 250] on button "Create task" at bounding box center [510, 247] width 41 height 13
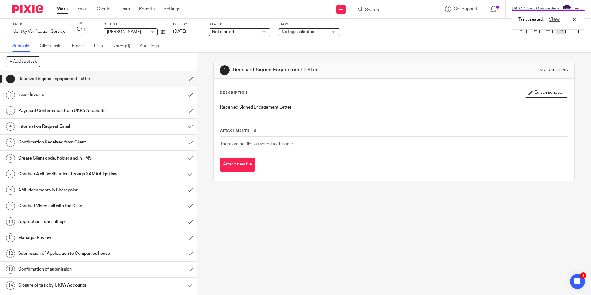
click at [558, 33] on link at bounding box center [561, 29] width 10 height 10
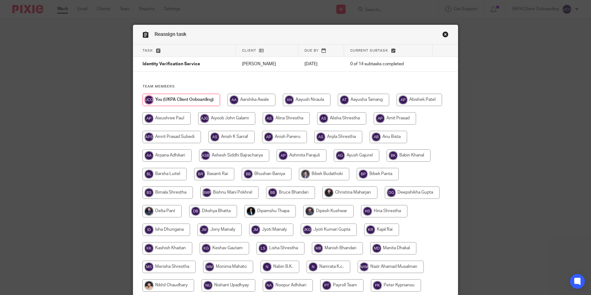
scroll to position [202, 0]
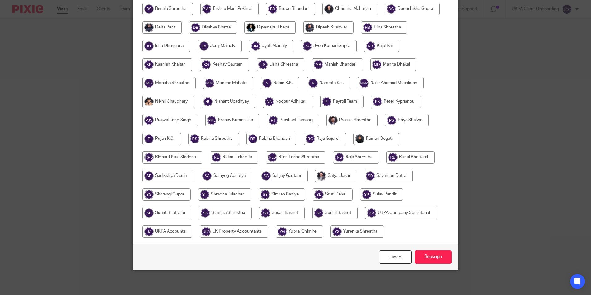
click at [365, 211] on input "radio" at bounding box center [400, 213] width 71 height 12
radio input "true"
click at [427, 254] on input "Reassign" at bounding box center [433, 256] width 37 height 13
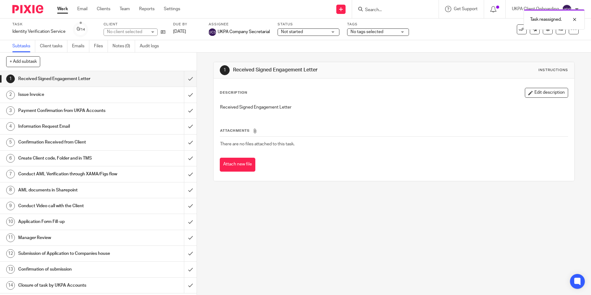
click at [396, 11] on div "Task reassigned." at bounding box center [440, 17] width 289 height 23
click at [375, 14] on div "Task reassigned." at bounding box center [440, 17] width 289 height 23
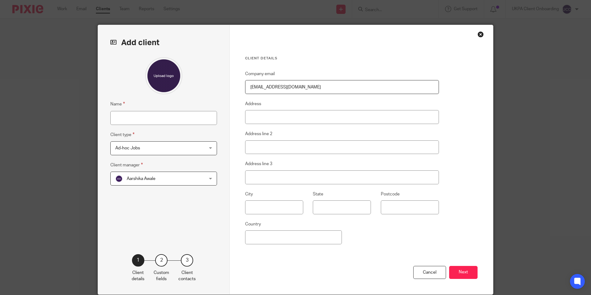
type input "[EMAIL_ADDRESS][DOMAIN_NAME]"
click at [125, 117] on input "Name" at bounding box center [163, 118] width 107 height 14
paste input "[PERSON_NAME] Surtees"
type input "[PERSON_NAME] Surtees"
click at [209, 176] on div "[PERSON_NAME] [PERSON_NAME]" at bounding box center [163, 179] width 107 height 14
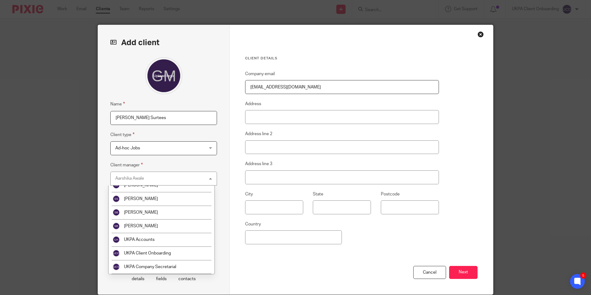
scroll to position [1122, 0]
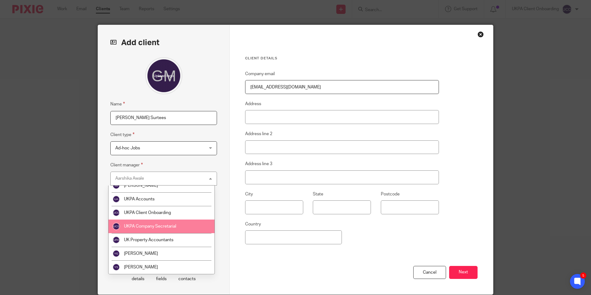
click at [159, 228] on span "UKPA Company Secretarial" at bounding box center [150, 226] width 52 height 4
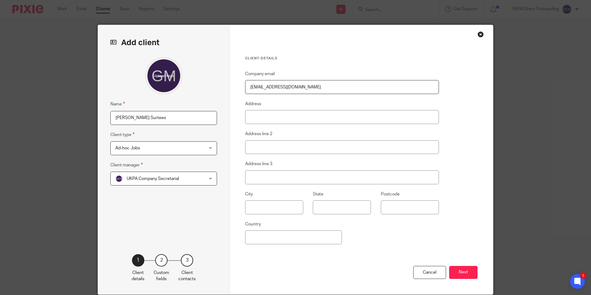
click at [464, 270] on button "Next" at bounding box center [463, 272] width 28 height 13
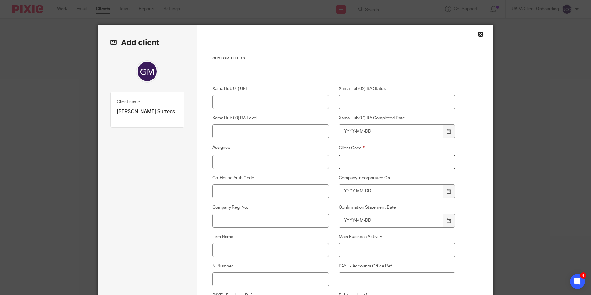
click at [373, 159] on input "Client Code" at bounding box center [397, 162] width 117 height 14
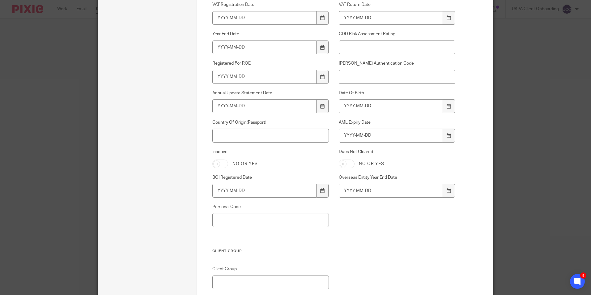
scroll to position [419, 0]
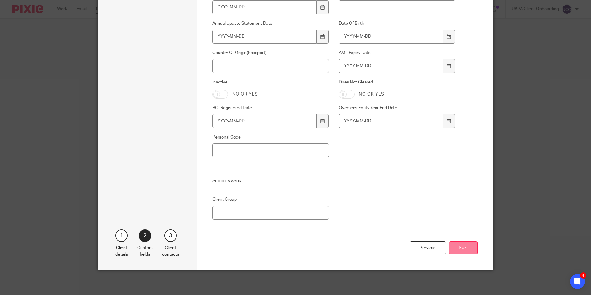
type input "00"
click at [450, 249] on button "Next" at bounding box center [463, 247] width 28 height 13
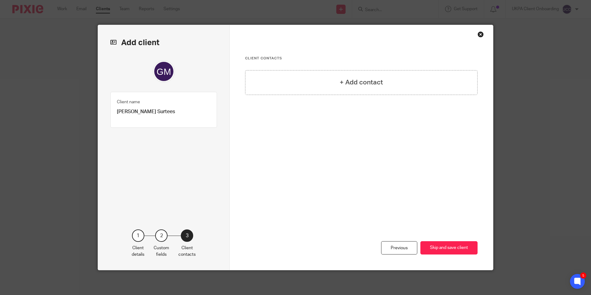
scroll to position [0, 0]
click at [466, 248] on button "Skip and save client" at bounding box center [448, 247] width 57 height 13
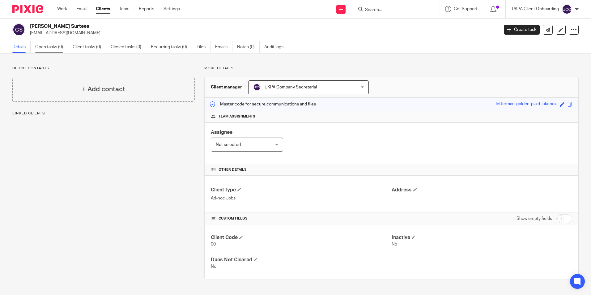
drag, startPoint x: 0, startPoint y: 0, endPoint x: 52, endPoint y: 52, distance: 73.9
click at [52, 52] on link "Open tasks (0)" at bounding box center [51, 47] width 33 height 12
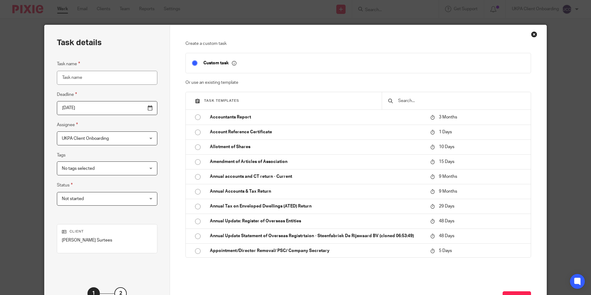
click at [417, 102] on input "text" at bounding box center [461, 100] width 127 height 7
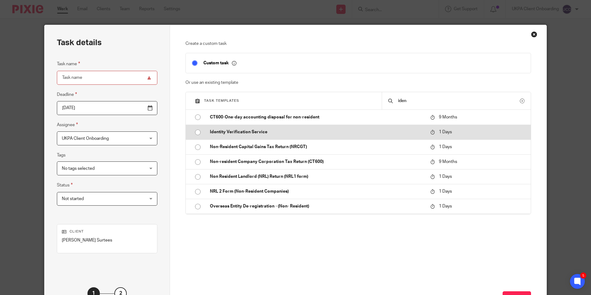
type input "iden"
click at [286, 129] on td "Identity Verification Service" at bounding box center [316, 132] width 224 height 15
type input "2025-10-14"
type input "Identity Verification Service"
checkbox input "false"
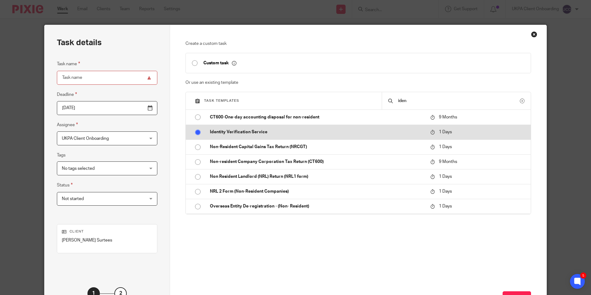
radio input "true"
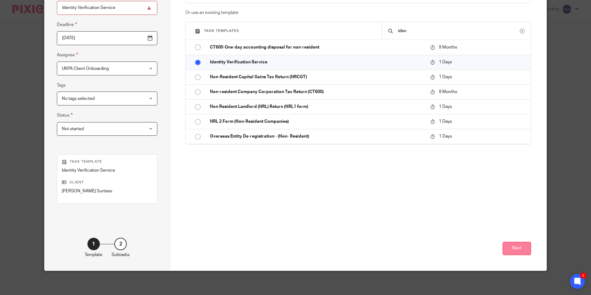
scroll to position [70, 0]
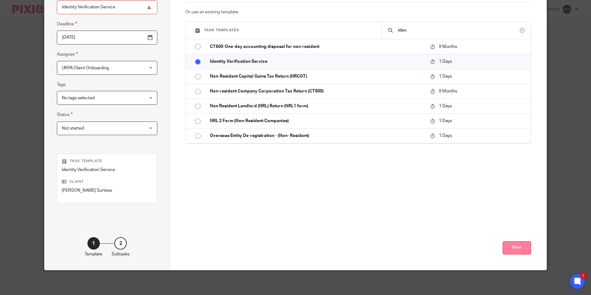
click at [527, 247] on button "Next" at bounding box center [517, 247] width 28 height 13
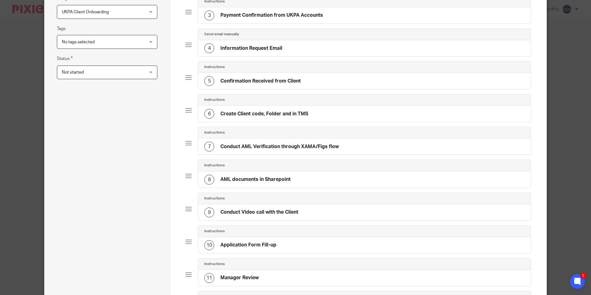
scroll to position [315, 0]
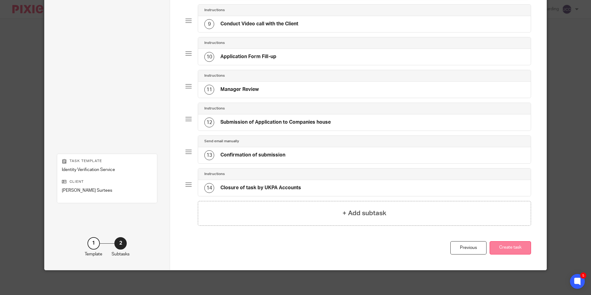
click at [501, 249] on button "Create task" at bounding box center [510, 247] width 41 height 13
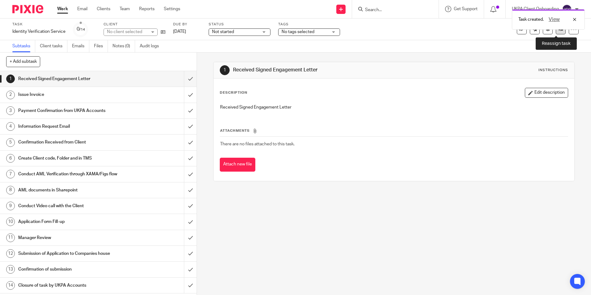
click at [557, 32] on link at bounding box center [561, 29] width 10 height 10
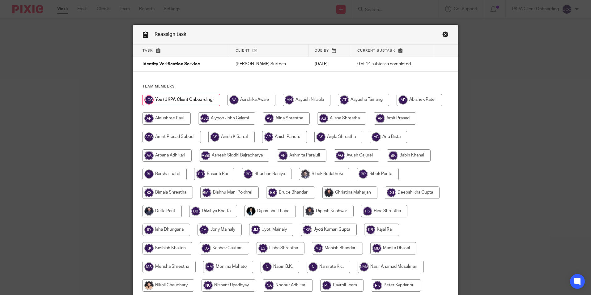
scroll to position [186, 0]
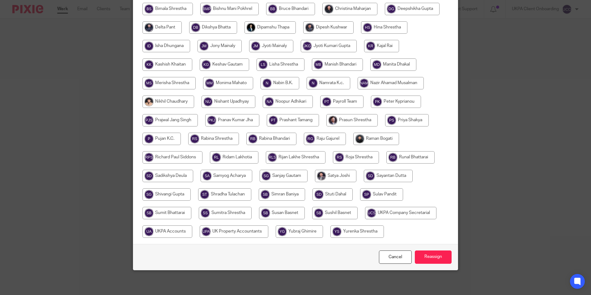
click at [365, 219] on input "radio" at bounding box center [400, 213] width 71 height 12
radio input "true"
click at [432, 264] on input "Reassign" at bounding box center [433, 256] width 37 height 13
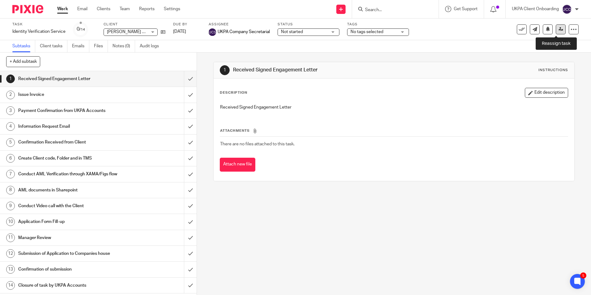
click at [559, 30] on icon at bounding box center [561, 29] width 5 height 5
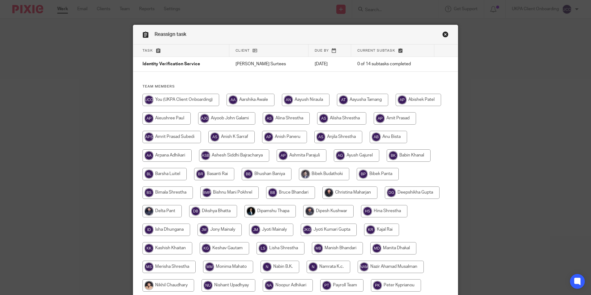
scroll to position [186, 0]
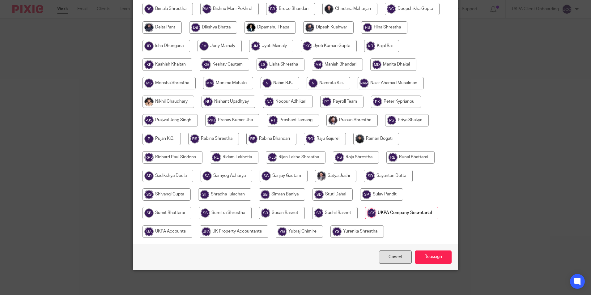
click at [389, 264] on link "Cancel" at bounding box center [395, 256] width 33 height 13
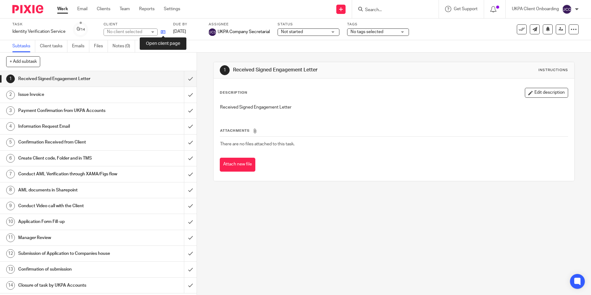
click at [162, 33] on icon at bounding box center [163, 32] width 5 height 5
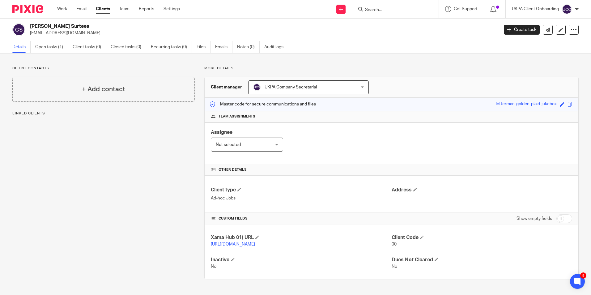
click at [380, 11] on input "Search" at bounding box center [393, 10] width 56 height 6
paste input "[EMAIL_ADDRESS][DOMAIN_NAME])"
type input "[EMAIL_ADDRESS][DOMAIN_NAME]"
click at [331, 10] on div "Send new email Create task Add client" at bounding box center [341, 9] width 22 height 18
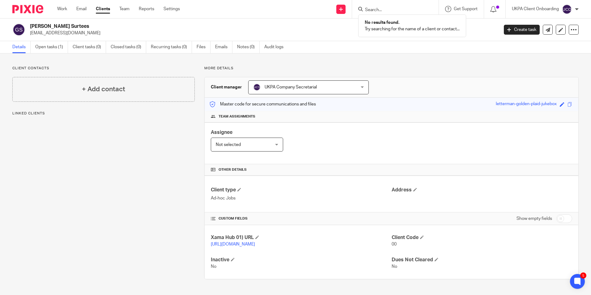
scroll to position [0, 0]
click at [339, 10] on icon at bounding box center [341, 9] width 4 height 4
click at [343, 13] on link at bounding box center [340, 9] width 9 height 9
click at [343, 51] on link "Add client" at bounding box center [340, 47] width 38 height 9
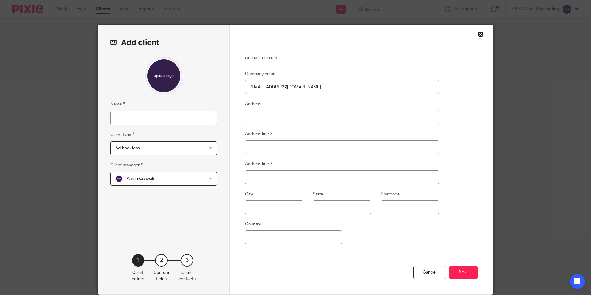
type input "producers@speed-of-light.co.uk"
click at [144, 114] on input "Name" at bounding box center [163, 118] width 107 height 14
paste input "Robert CY Jones"
type input "Robert CY Jones"
click at [208, 179] on div "Aarshika Awale Aarshika Awale" at bounding box center [163, 179] width 107 height 14
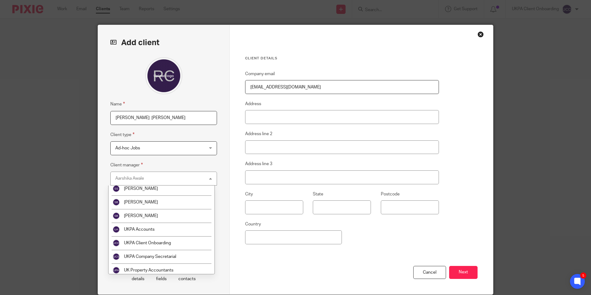
scroll to position [1122, 0]
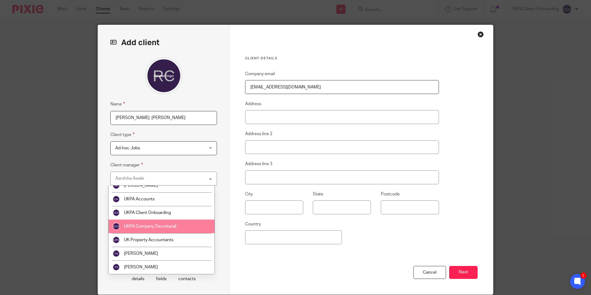
click at [161, 227] on span "UKPA Company Secretarial" at bounding box center [150, 226] width 52 height 4
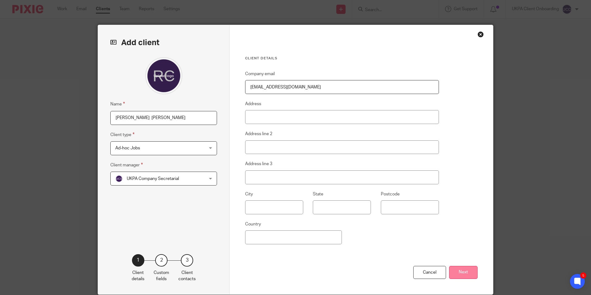
click at [465, 275] on button "Next" at bounding box center [463, 272] width 28 height 13
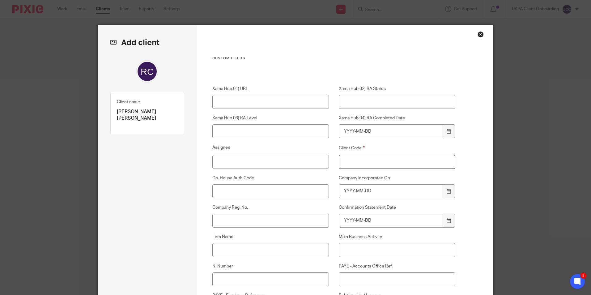
click at [361, 162] on input "Client Code" at bounding box center [397, 162] width 117 height 14
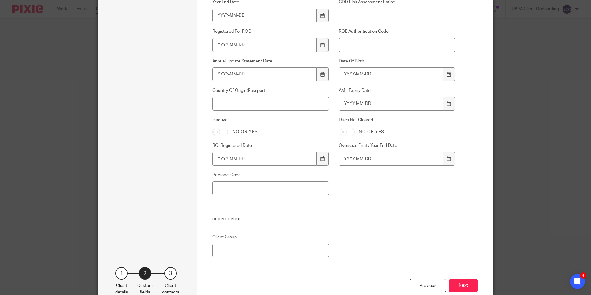
scroll to position [419, 0]
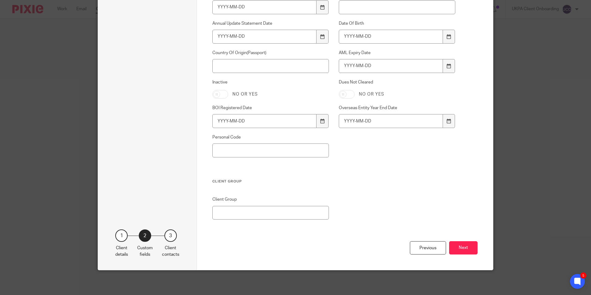
type input "00"
click at [457, 247] on button "Next" at bounding box center [463, 247] width 28 height 13
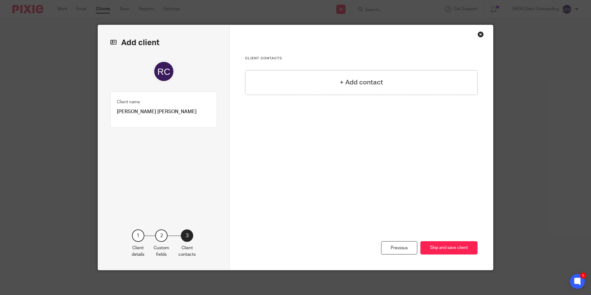
scroll to position [0, 0]
click at [444, 246] on button "Skip and save client" at bounding box center [448, 247] width 57 height 13
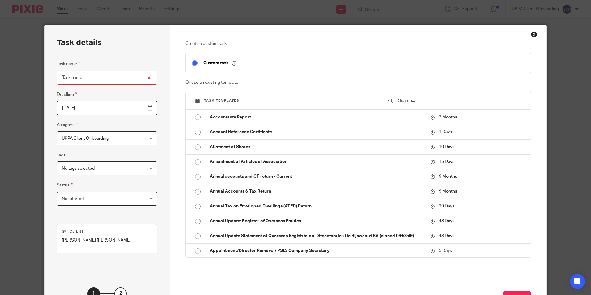
drag, startPoint x: 408, startPoint y: 103, endPoint x: 409, endPoint y: 100, distance: 3.2
click at [409, 100] on div at bounding box center [456, 100] width 149 height 17
click at [409, 100] on input "text" at bounding box center [461, 100] width 127 height 7
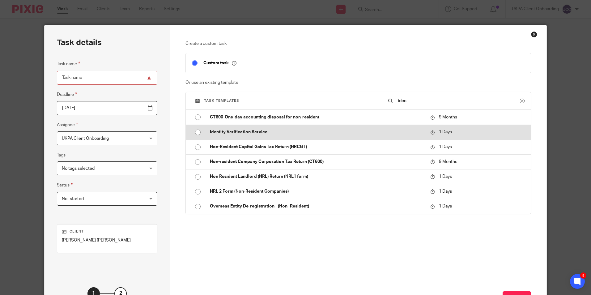
type input "iden"
click at [284, 135] on p "Identity Verification Service" at bounding box center [317, 132] width 214 height 6
type input "2025-10-14"
type input "Identity Verification Service"
checkbox input "false"
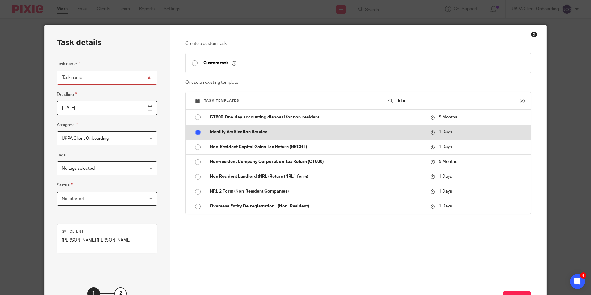
radio input "true"
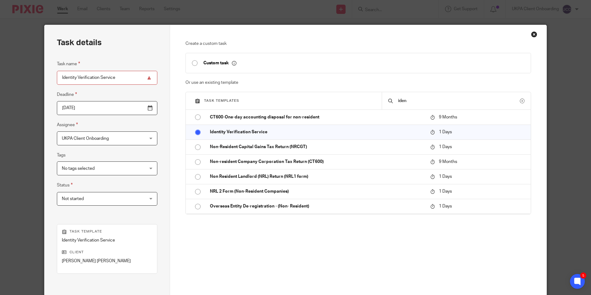
scroll to position [70, 0]
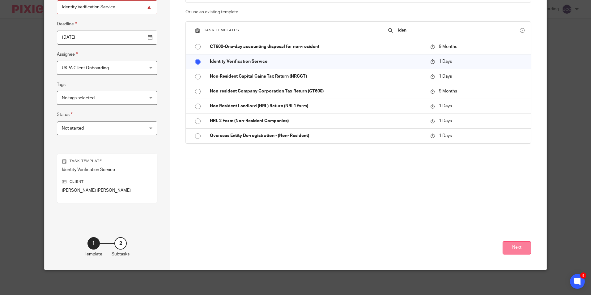
click at [517, 249] on button "Next" at bounding box center [517, 247] width 28 height 13
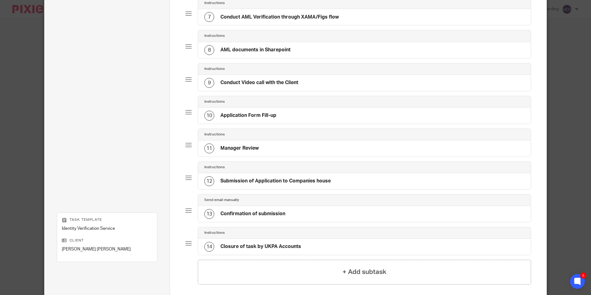
scroll to position [315, 0]
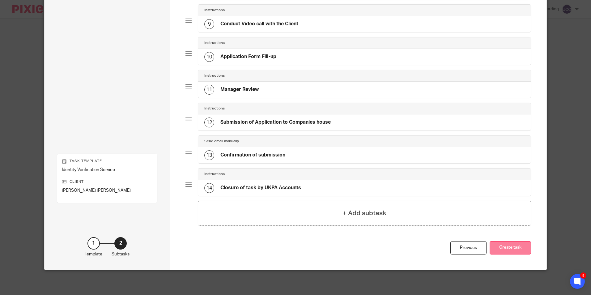
click at [514, 250] on button "Create task" at bounding box center [510, 247] width 41 height 13
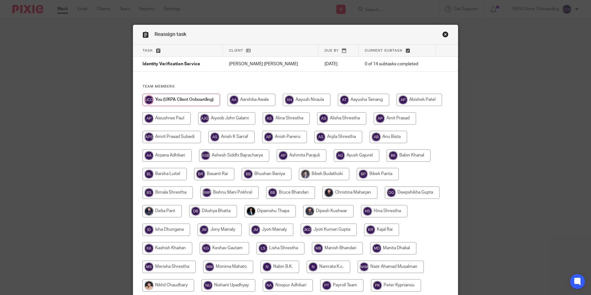
scroll to position [186, 0]
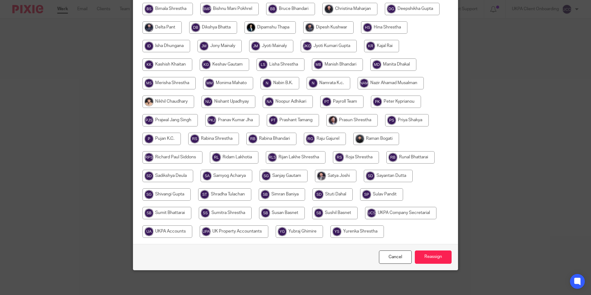
click at [365, 219] on input "radio" at bounding box center [400, 213] width 71 height 12
radio input "true"
click at [434, 264] on input "Reassign" at bounding box center [433, 256] width 37 height 13
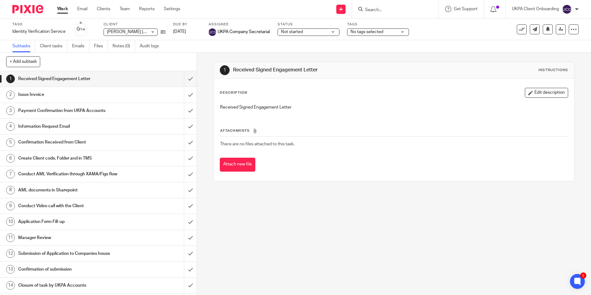
click at [378, 7] on form at bounding box center [398, 9] width 66 height 8
click at [384, 7] on form at bounding box center [398, 9] width 66 height 8
click at [384, 8] on input "Search" at bounding box center [393, 10] width 56 height 6
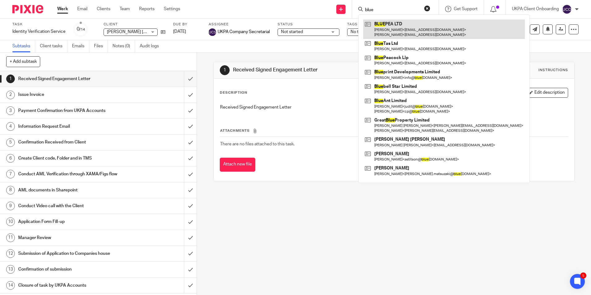
type input "blue"
click at [385, 23] on link at bounding box center [444, 28] width 162 height 19
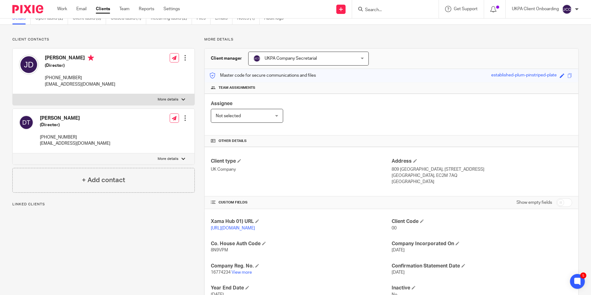
scroll to position [82, 0]
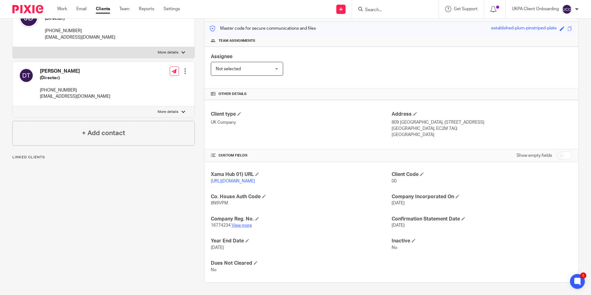
click at [233, 224] on link "View more" at bounding box center [242, 225] width 20 height 4
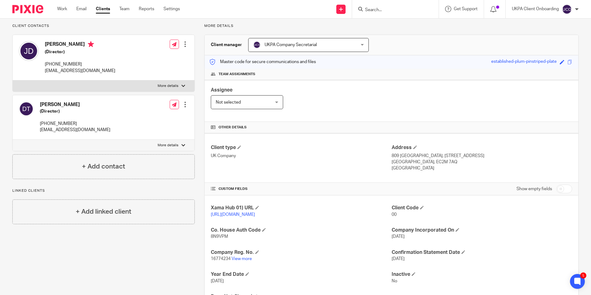
scroll to position [0, 0]
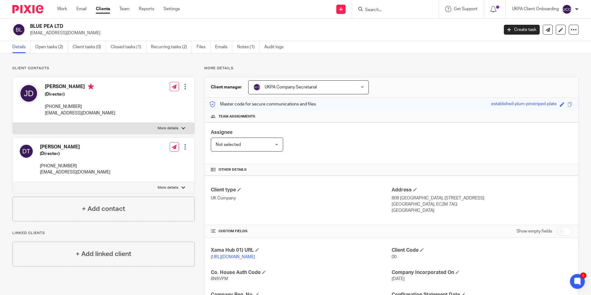
click at [379, 10] on input "Search" at bounding box center [393, 10] width 56 height 6
paste input "[PHONE_NUMBER]"
click at [403, 10] on input "[PHONE_NUMBER]" at bounding box center [393, 10] width 56 height 6
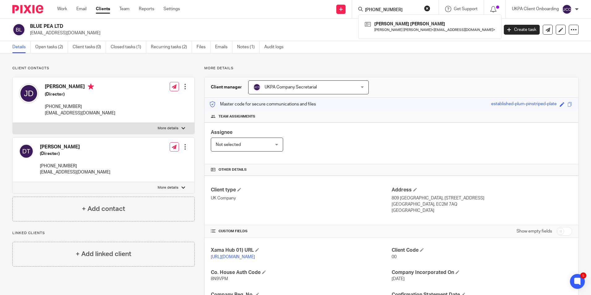
paste input "[PERSON_NAME][EMAIL_ADDRESS][DOMAIN_NAME])"
type input "[PERSON_NAME][EMAIL_ADDRESS][DOMAIN_NAME])"
